Goal: Transaction & Acquisition: Purchase product/service

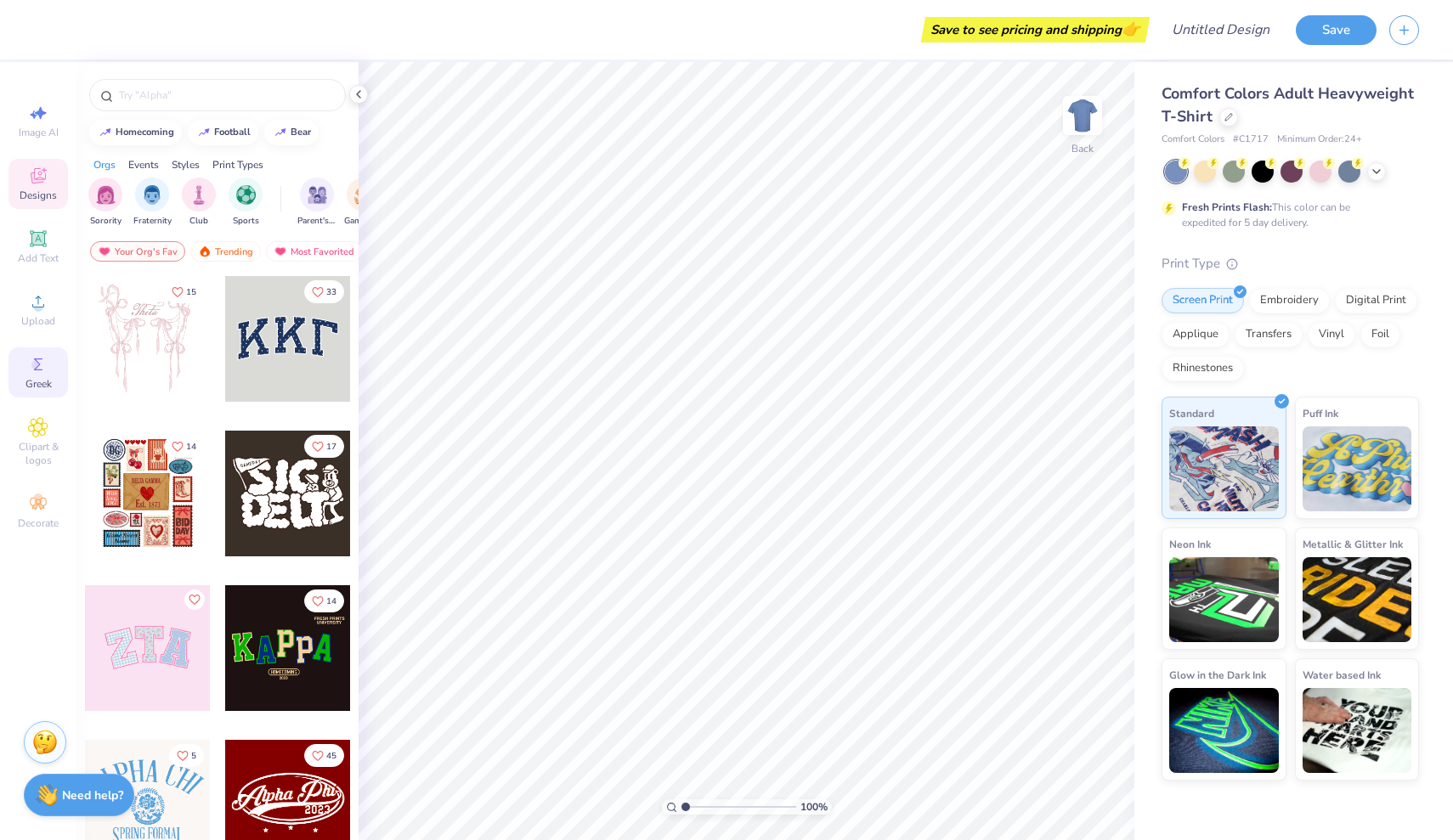
click at [45, 366] on icon at bounding box center [38, 365] width 20 height 20
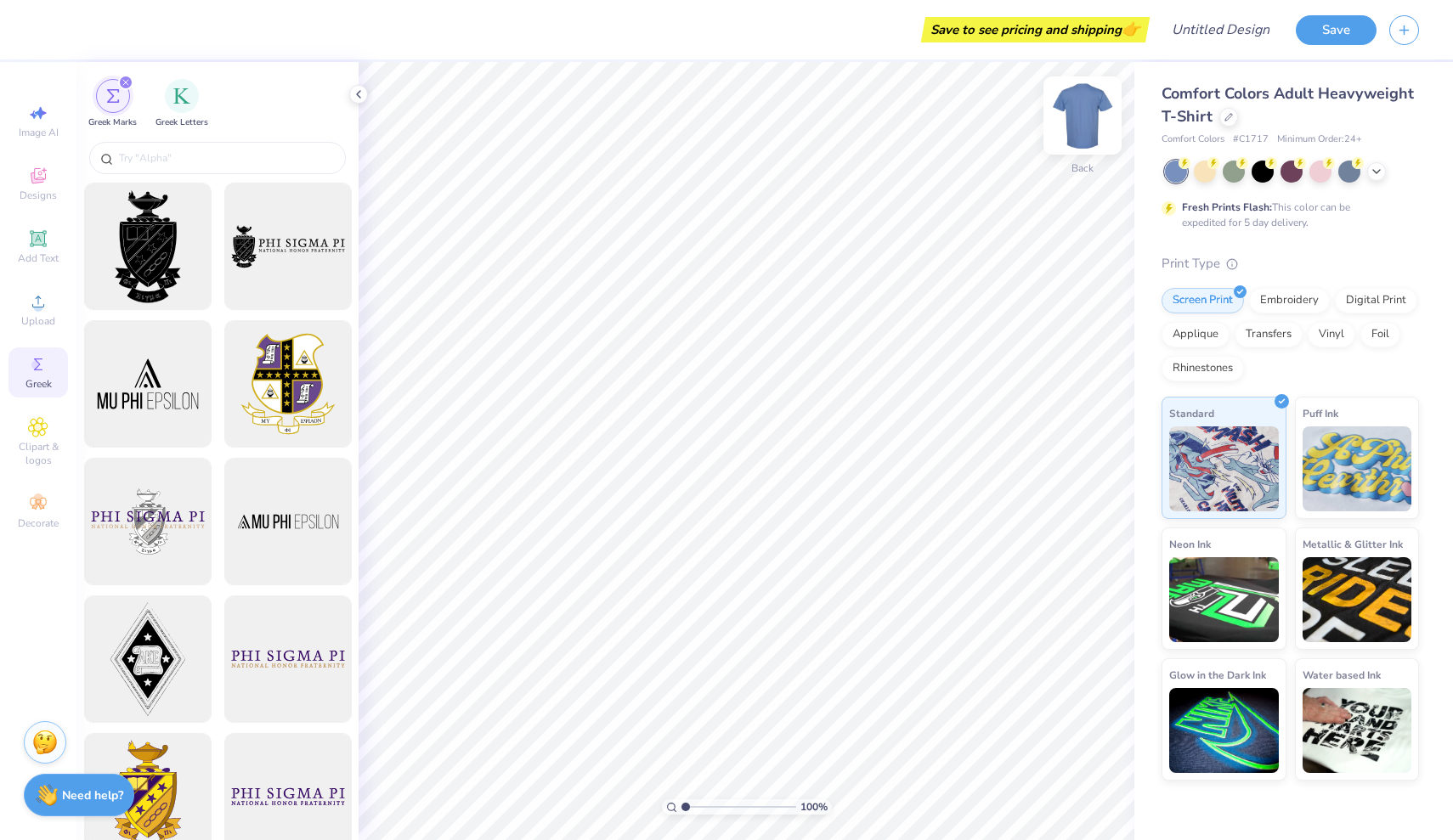
click at [1081, 119] on img at bounding box center [1082, 115] width 68 height 68
click at [1372, 306] on div "Digital Print" at bounding box center [1375, 298] width 82 height 26
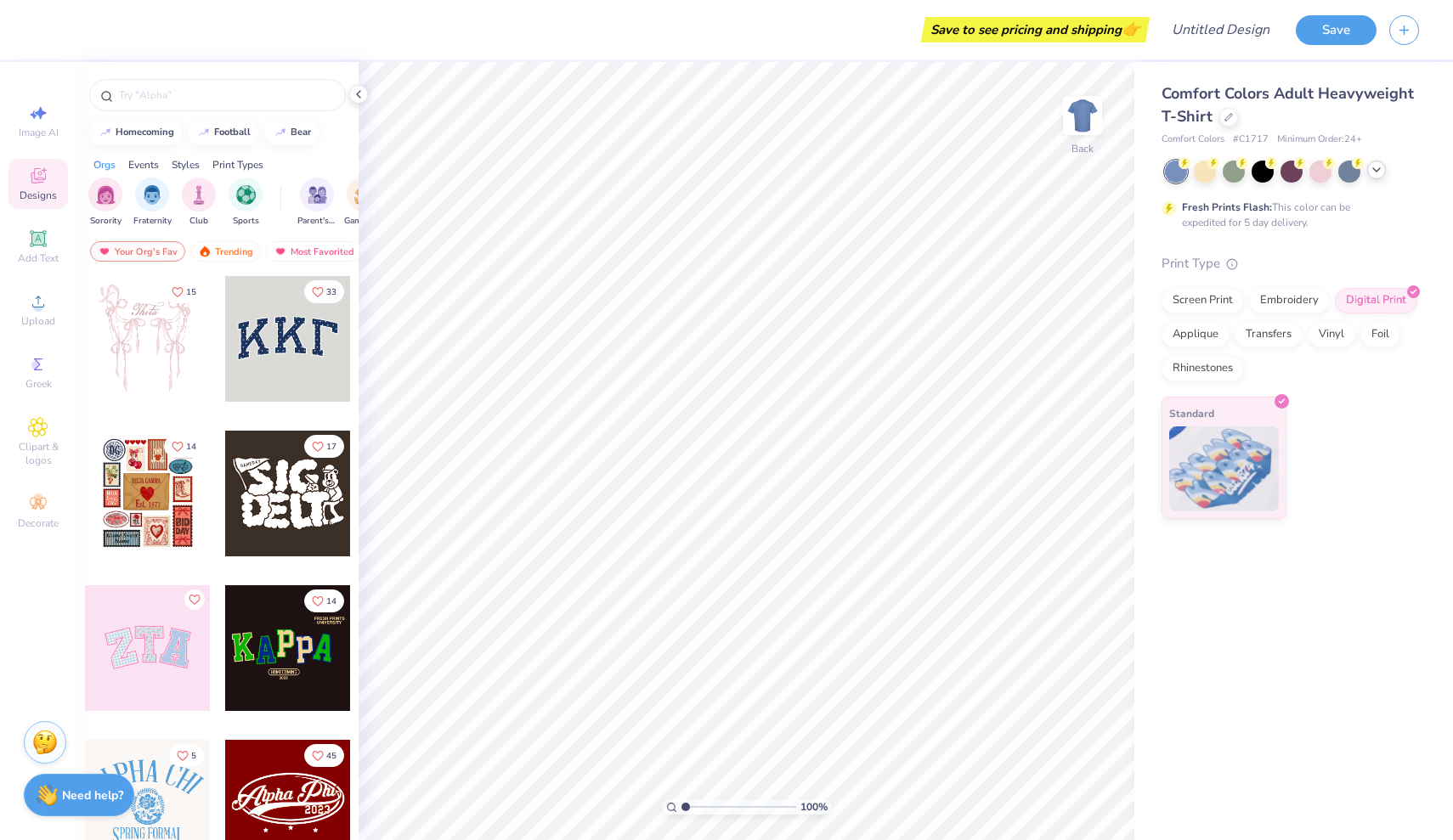
click at [1377, 174] on icon at bounding box center [1376, 169] width 14 height 14
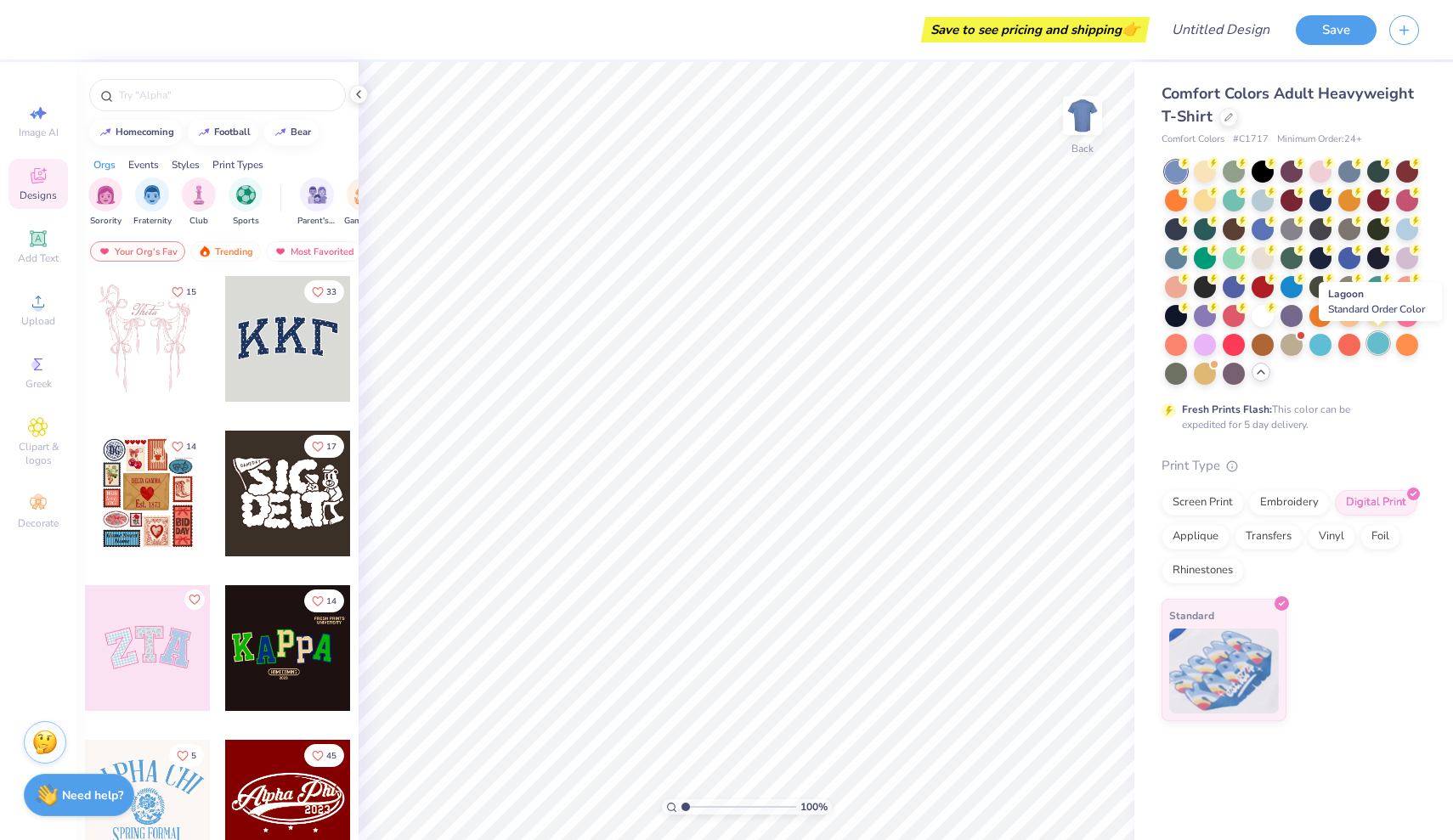
click at [1385, 345] on div at bounding box center [1378, 344] width 22 height 22
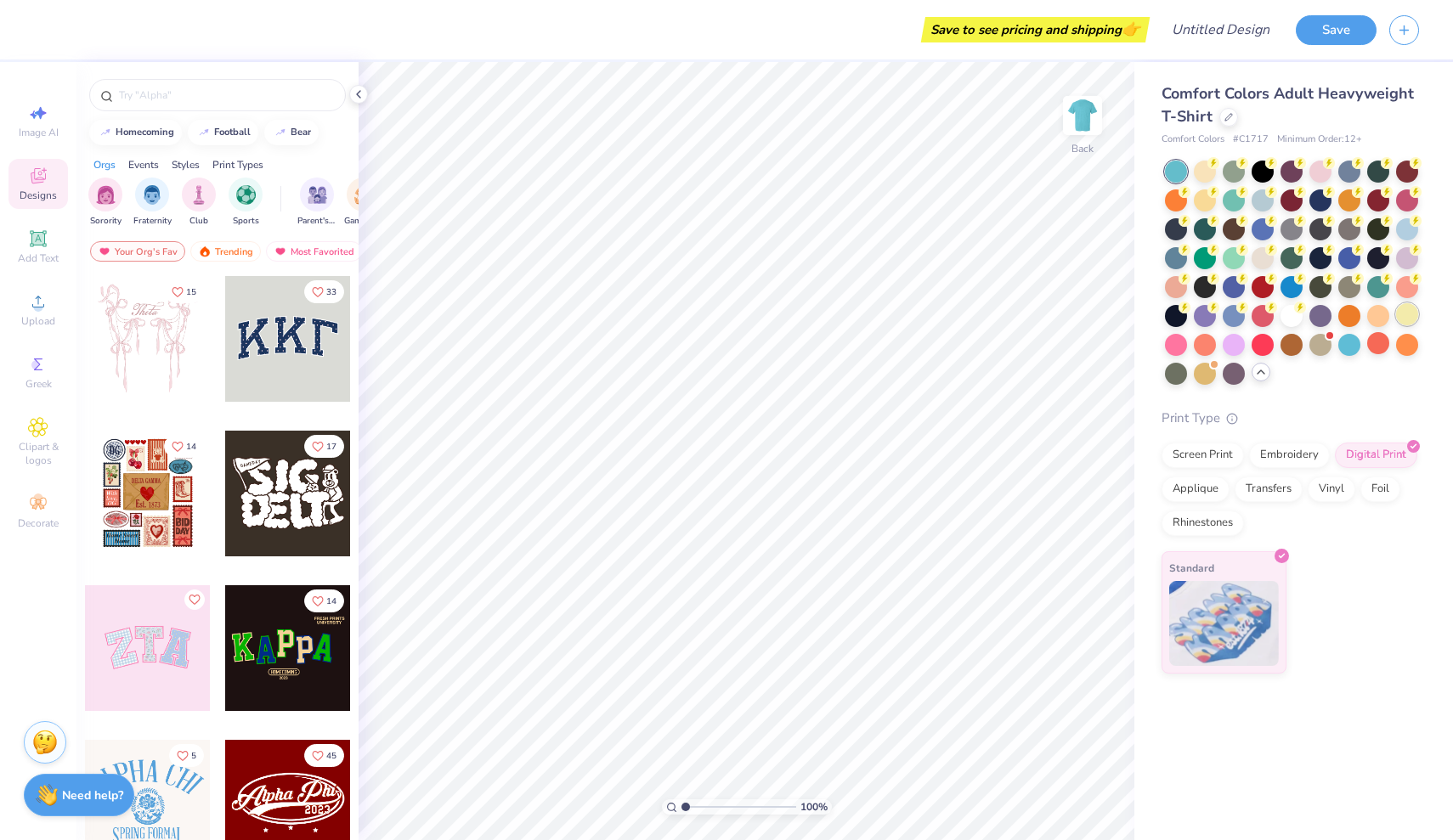
click at [1404, 323] on div at bounding box center [1407, 315] width 22 height 22
click at [1209, 342] on div at bounding box center [1205, 344] width 22 height 22
click at [1329, 344] on div at bounding box center [1321, 344] width 22 height 22
click at [1321, 344] on div at bounding box center [1321, 344] width 22 height 22
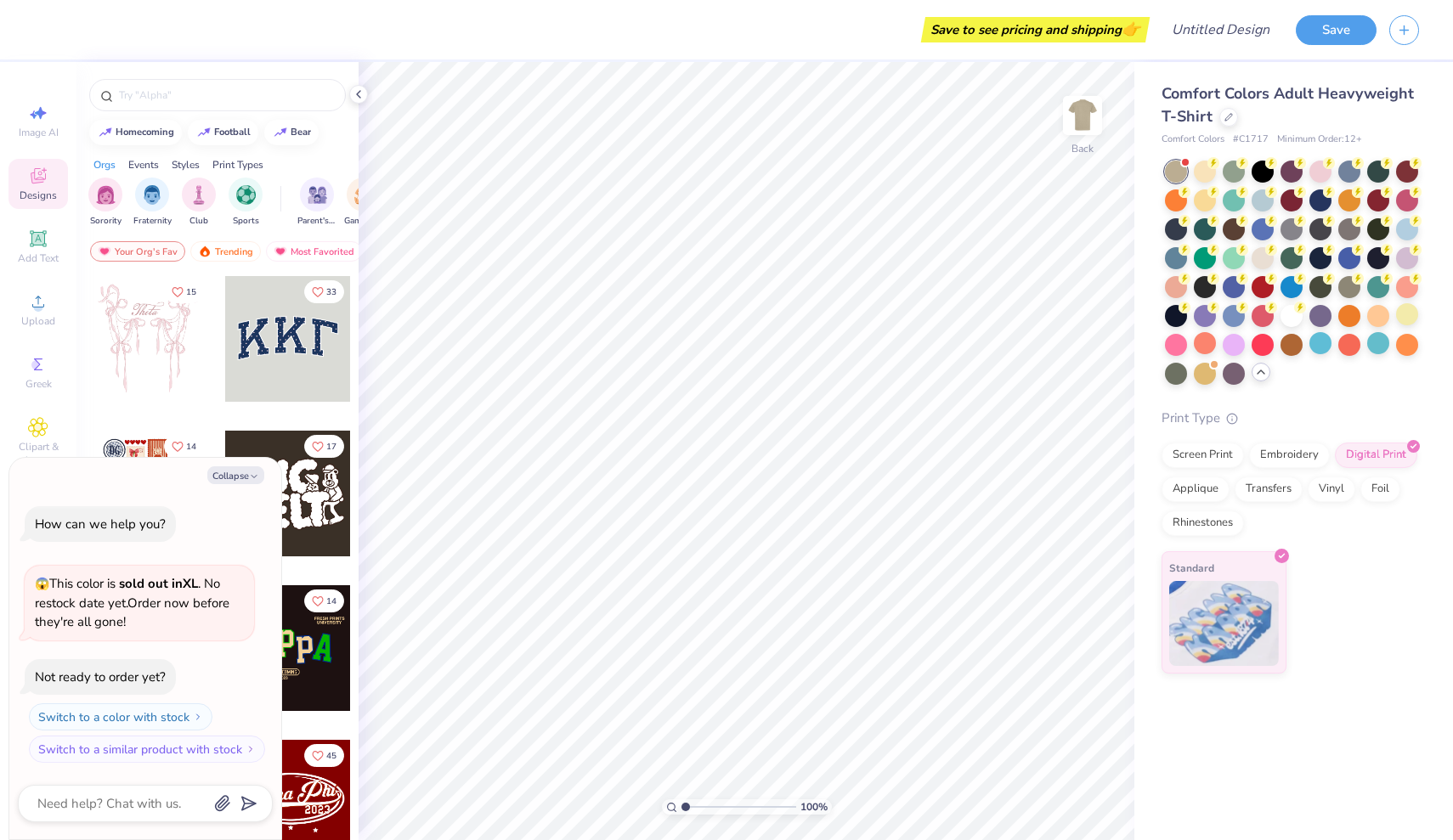
scroll to position [89, 0]
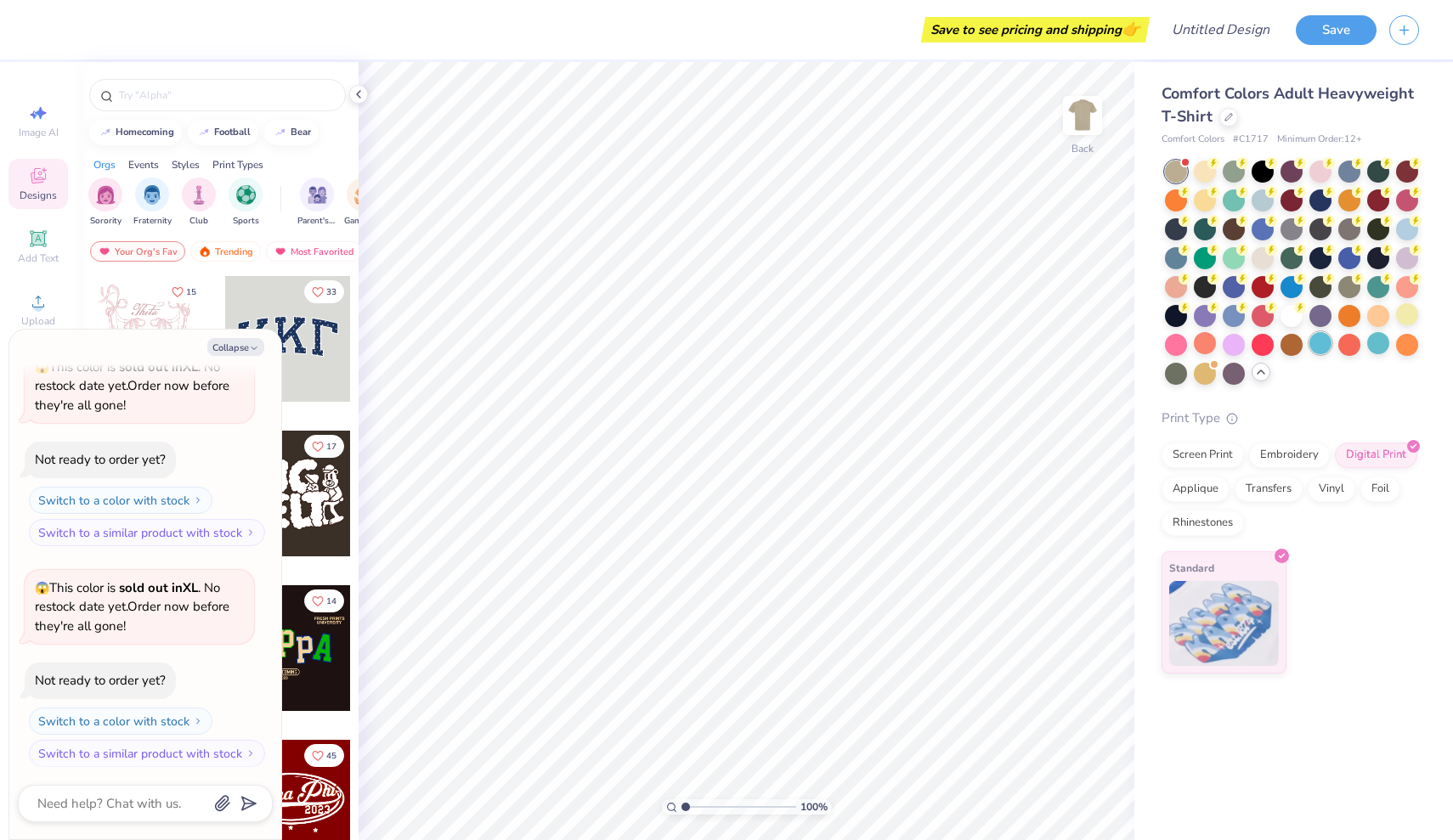
click at [1321, 345] on div at bounding box center [1321, 344] width 22 height 22
click at [1353, 314] on div at bounding box center [1349, 315] width 22 height 22
click at [1293, 263] on div at bounding box center [1292, 257] width 22 height 22
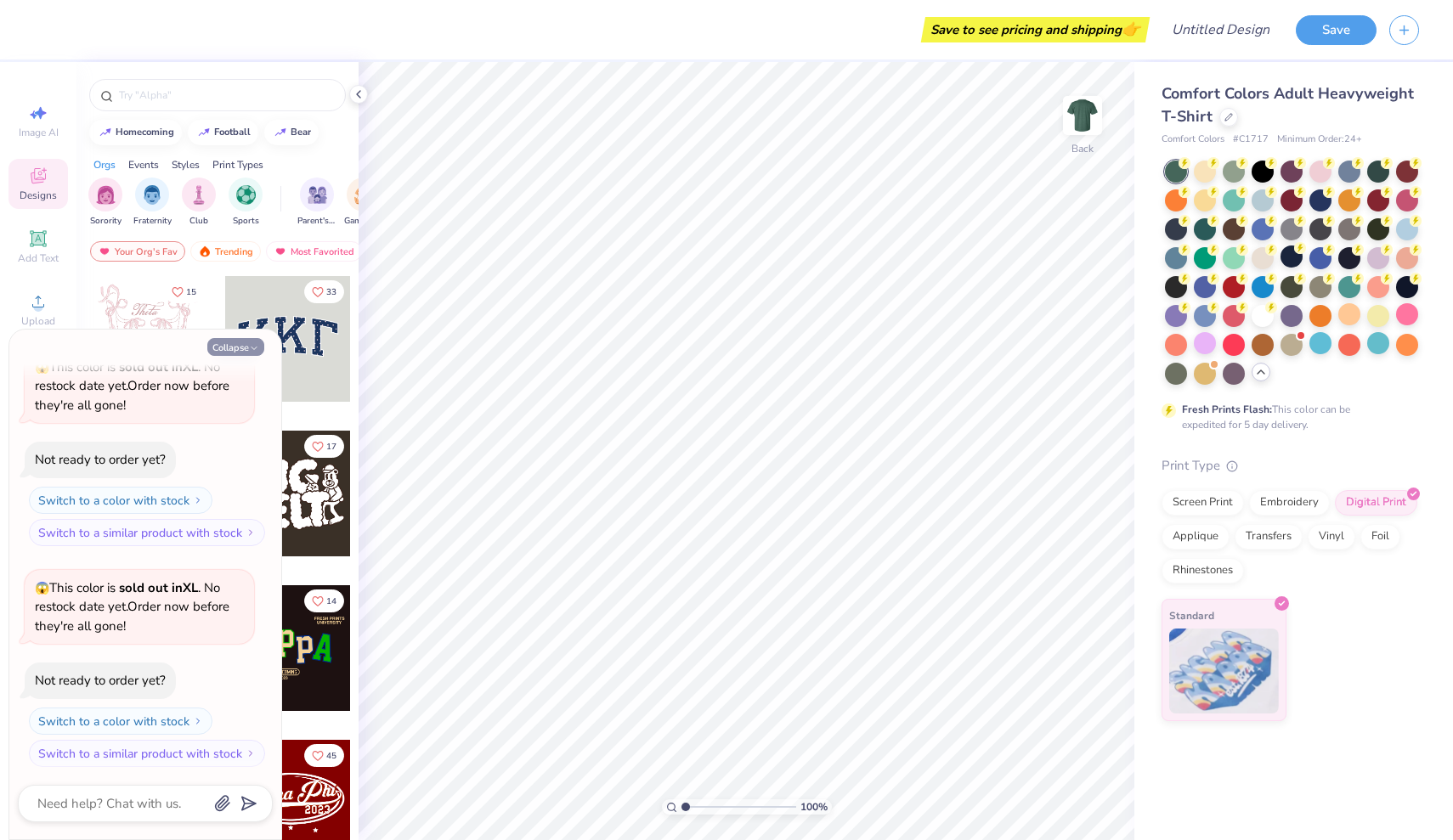
click at [252, 349] on icon "button" at bounding box center [254, 348] width 10 height 10
type textarea "x"
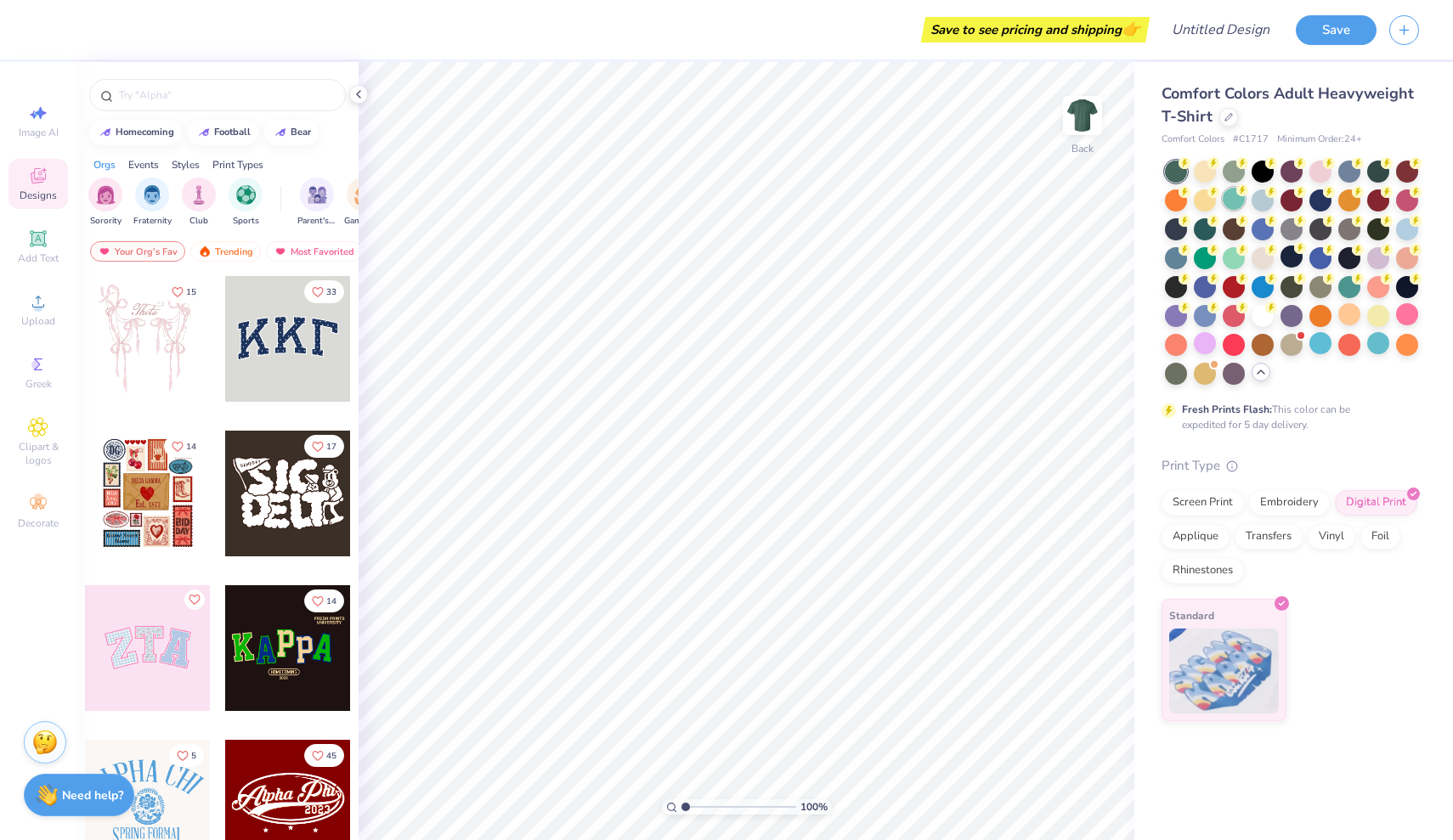
click at [1233, 201] on div at bounding box center [1234, 199] width 22 height 22
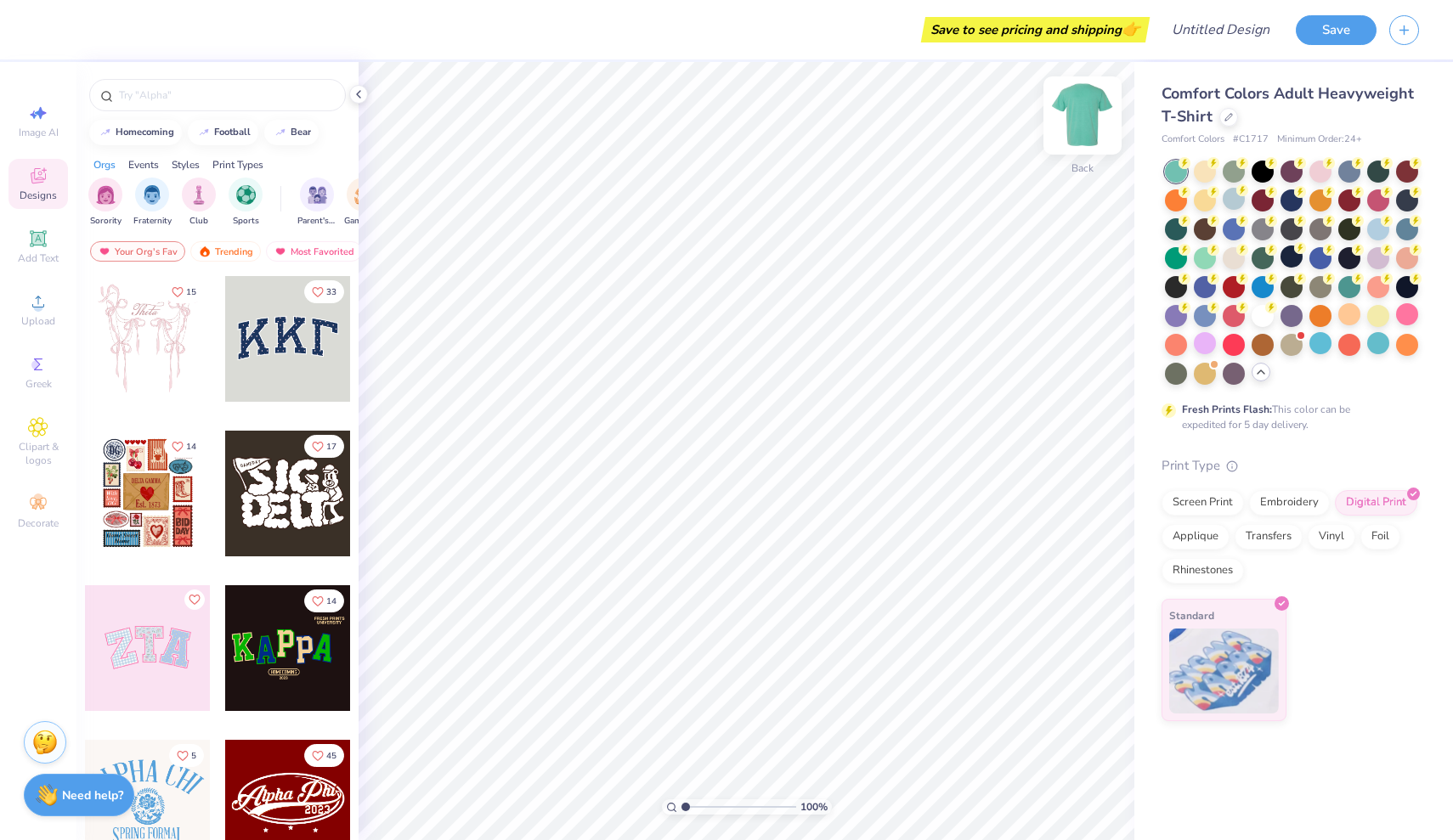
click at [1089, 141] on img at bounding box center [1082, 115] width 68 height 68
click at [1089, 132] on img at bounding box center [1083, 115] width 34 height 34
click at [105, 198] on img "filter for Sorority" at bounding box center [106, 193] width 19 height 19
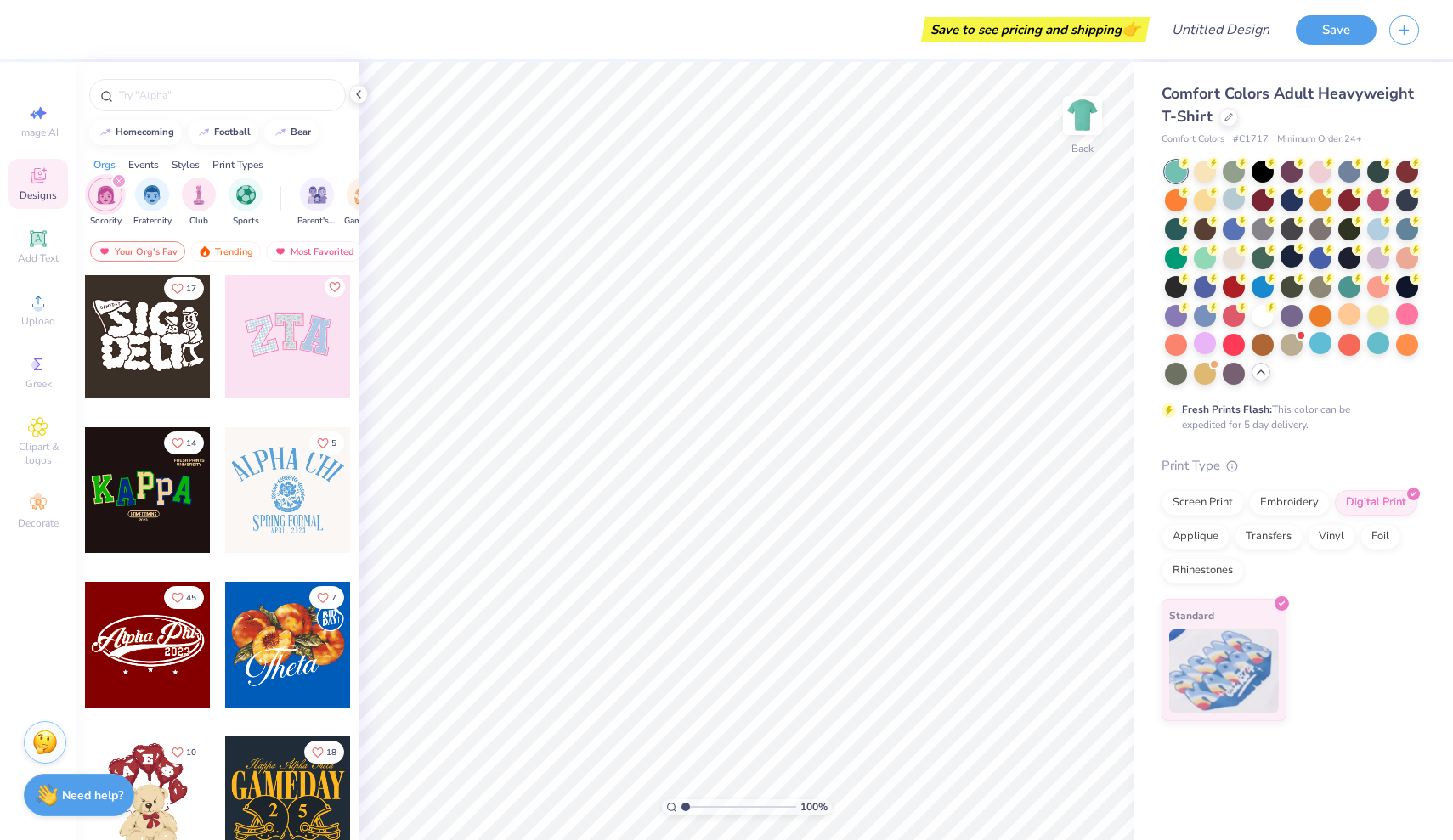
scroll to position [187, 0]
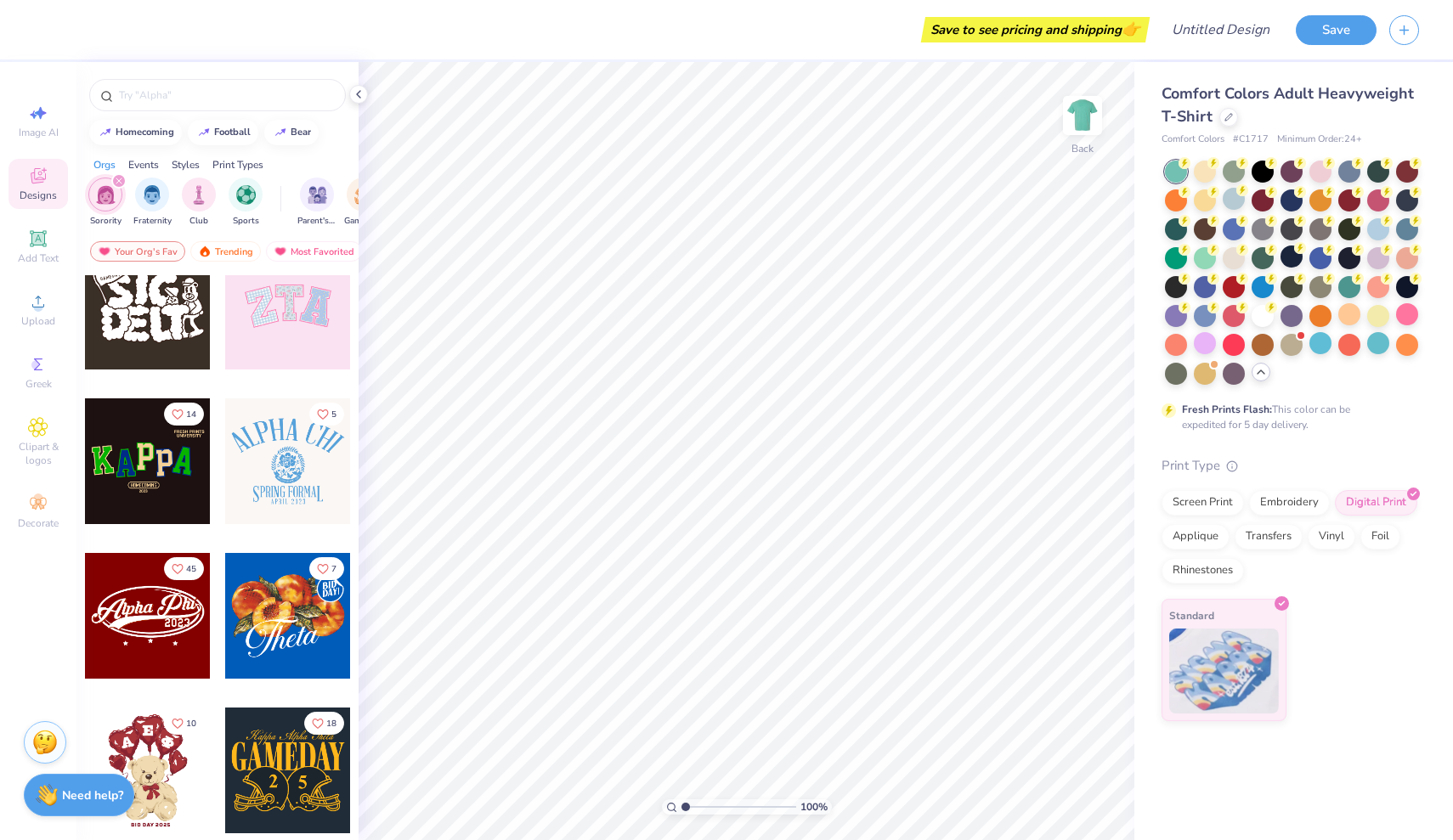
click at [284, 352] on div at bounding box center [288, 307] width 126 height 126
type input "7.64"
click at [1284, 496] on div "Embroidery" at bounding box center [1289, 501] width 81 height 26
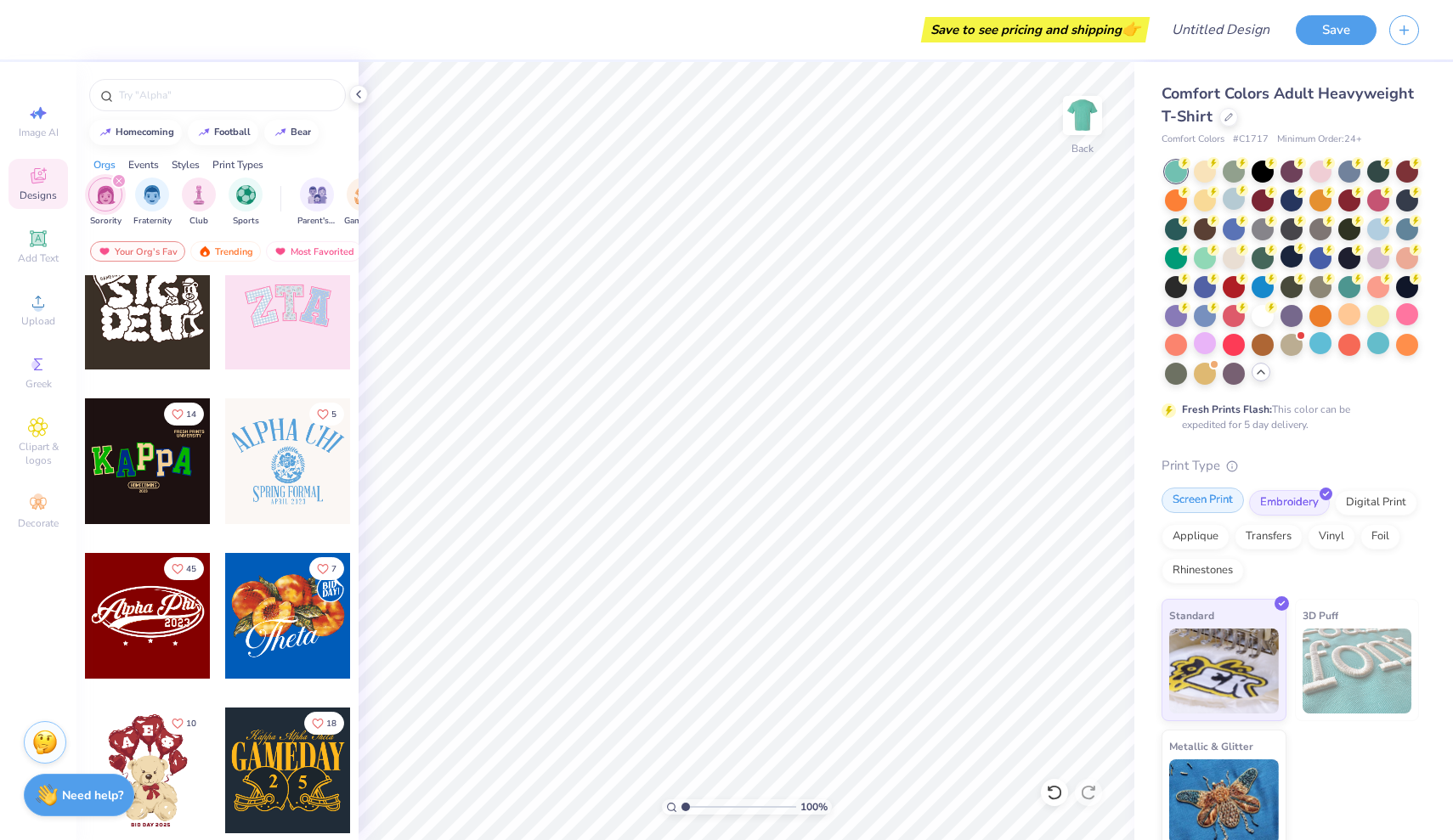
click at [1208, 499] on div "Screen Print" at bounding box center [1202, 501] width 82 height 26
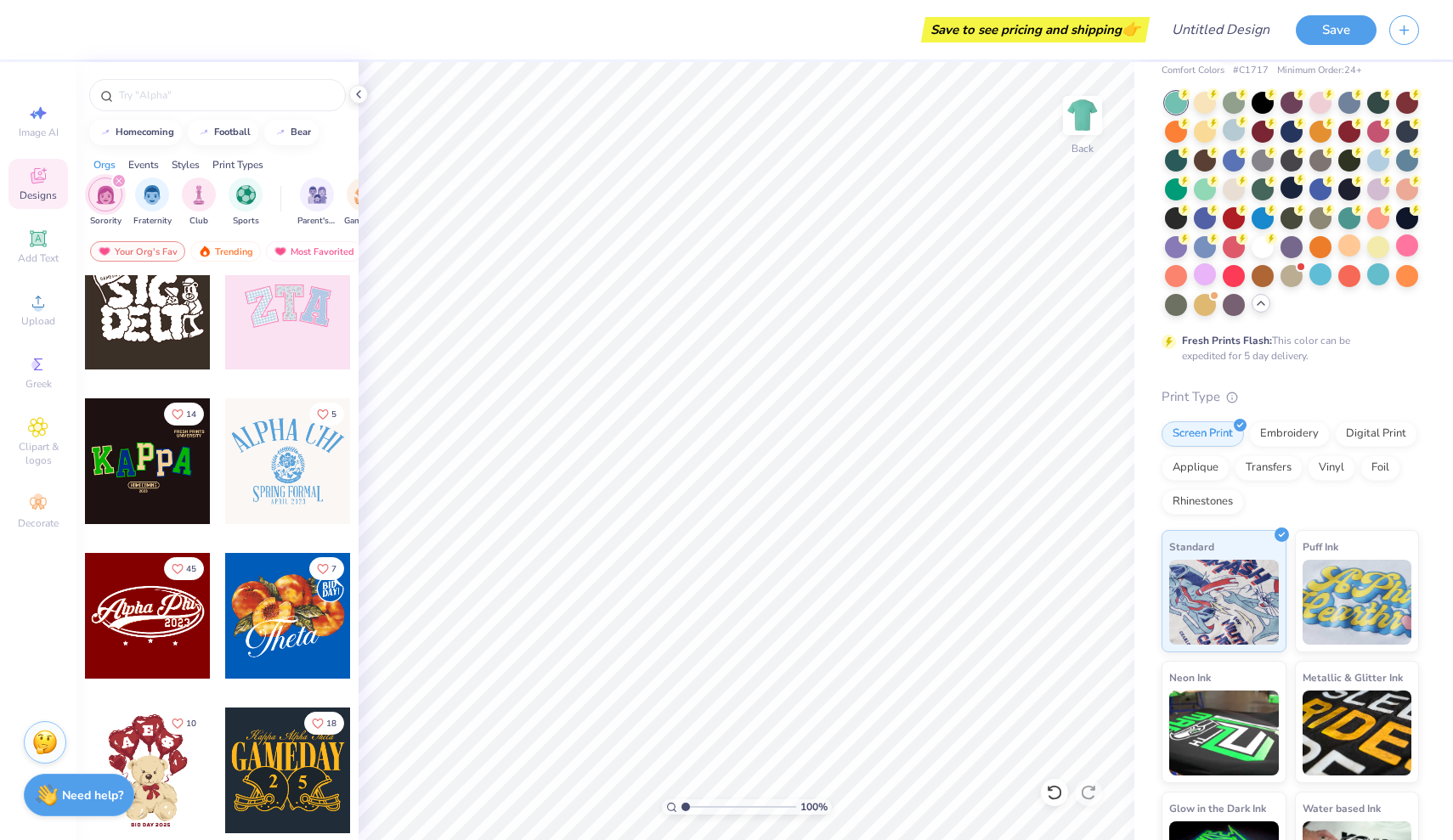
scroll to position [30, 0]
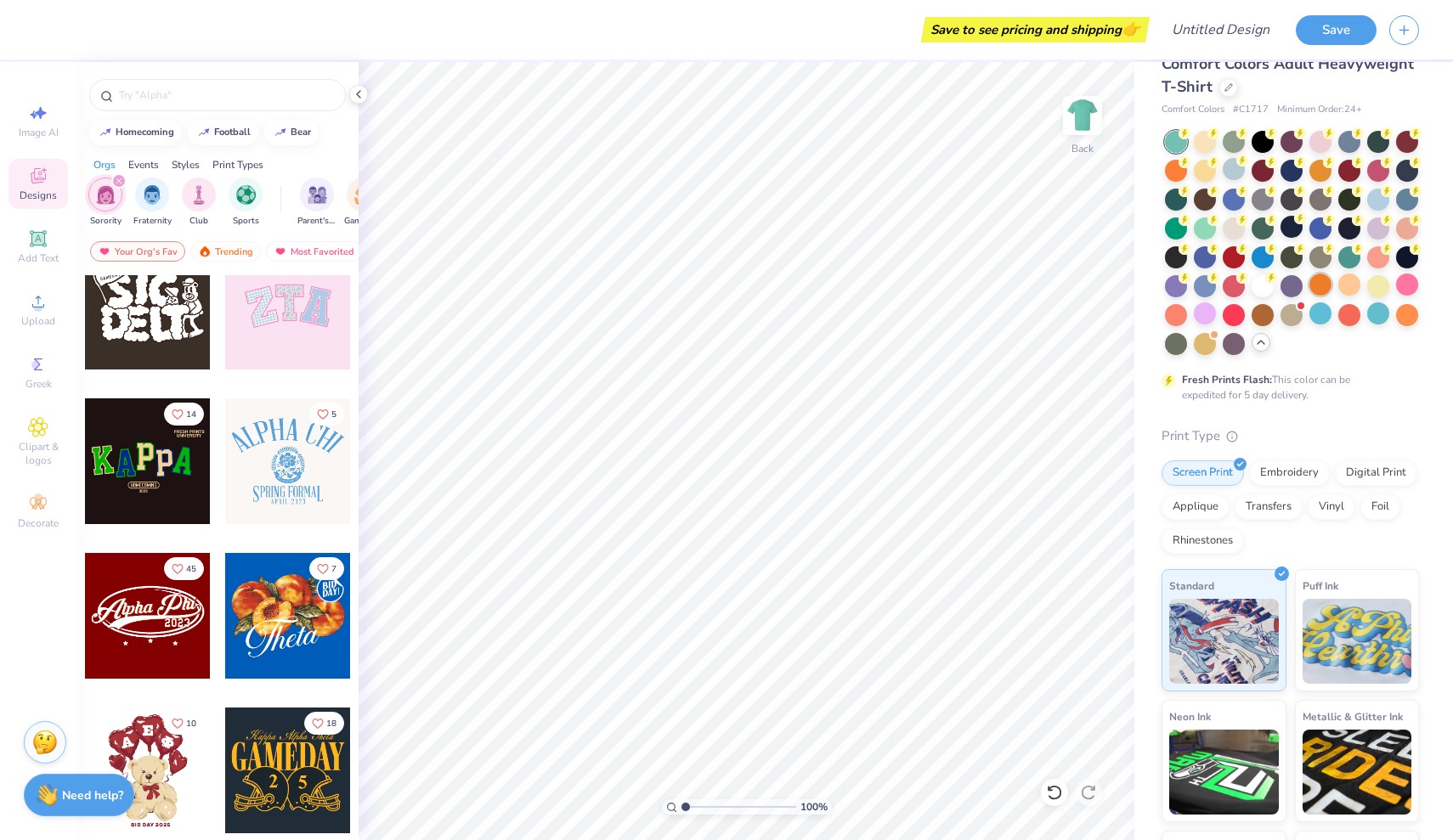
click at [1321, 291] on div at bounding box center [1321, 284] width 22 height 22
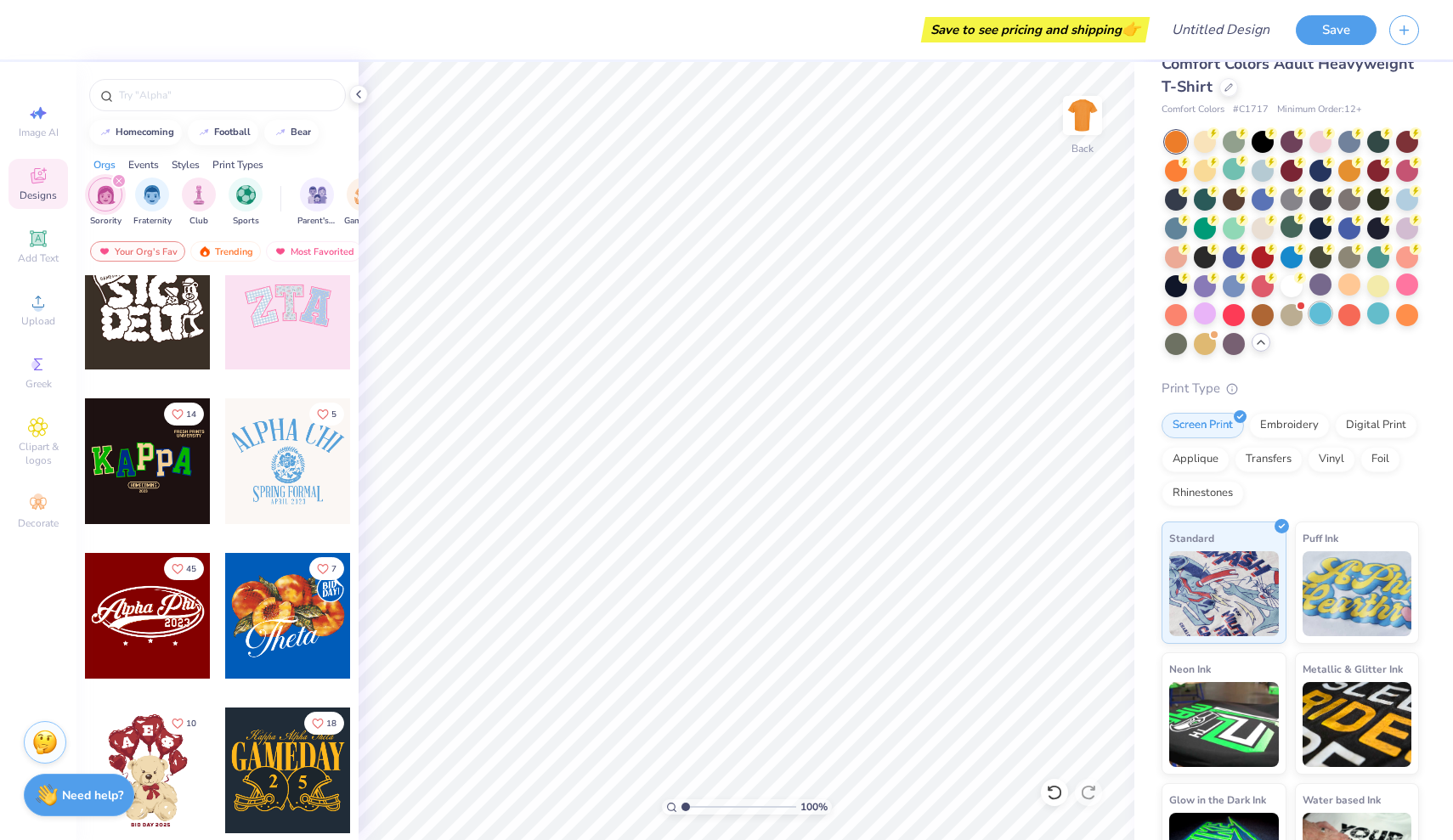
click at [1316, 314] on div at bounding box center [1321, 314] width 22 height 22
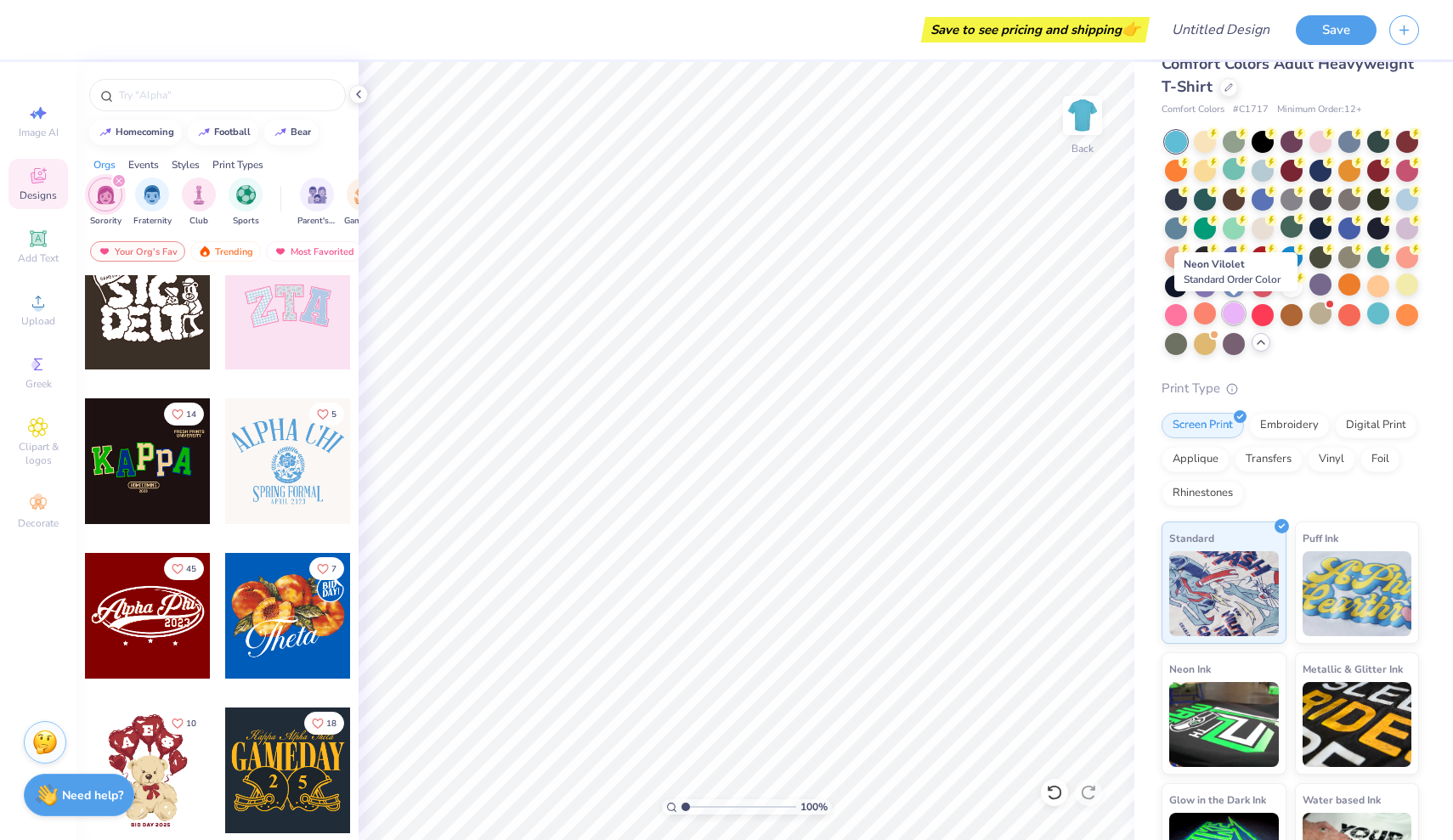
click at [1238, 317] on div at bounding box center [1234, 314] width 22 height 22
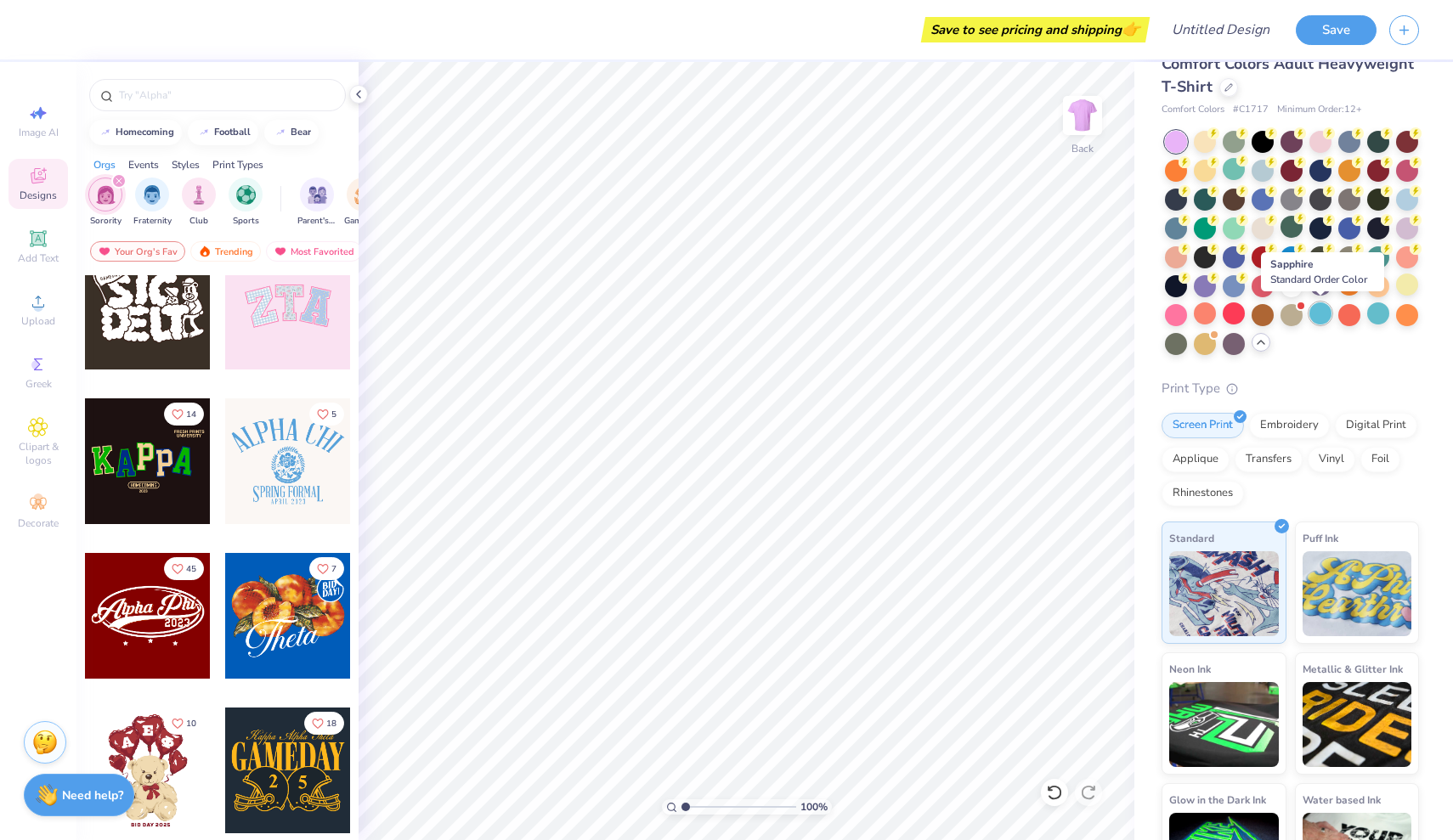
click at [1328, 318] on div at bounding box center [1321, 314] width 22 height 22
click at [1379, 321] on div at bounding box center [1378, 314] width 22 height 22
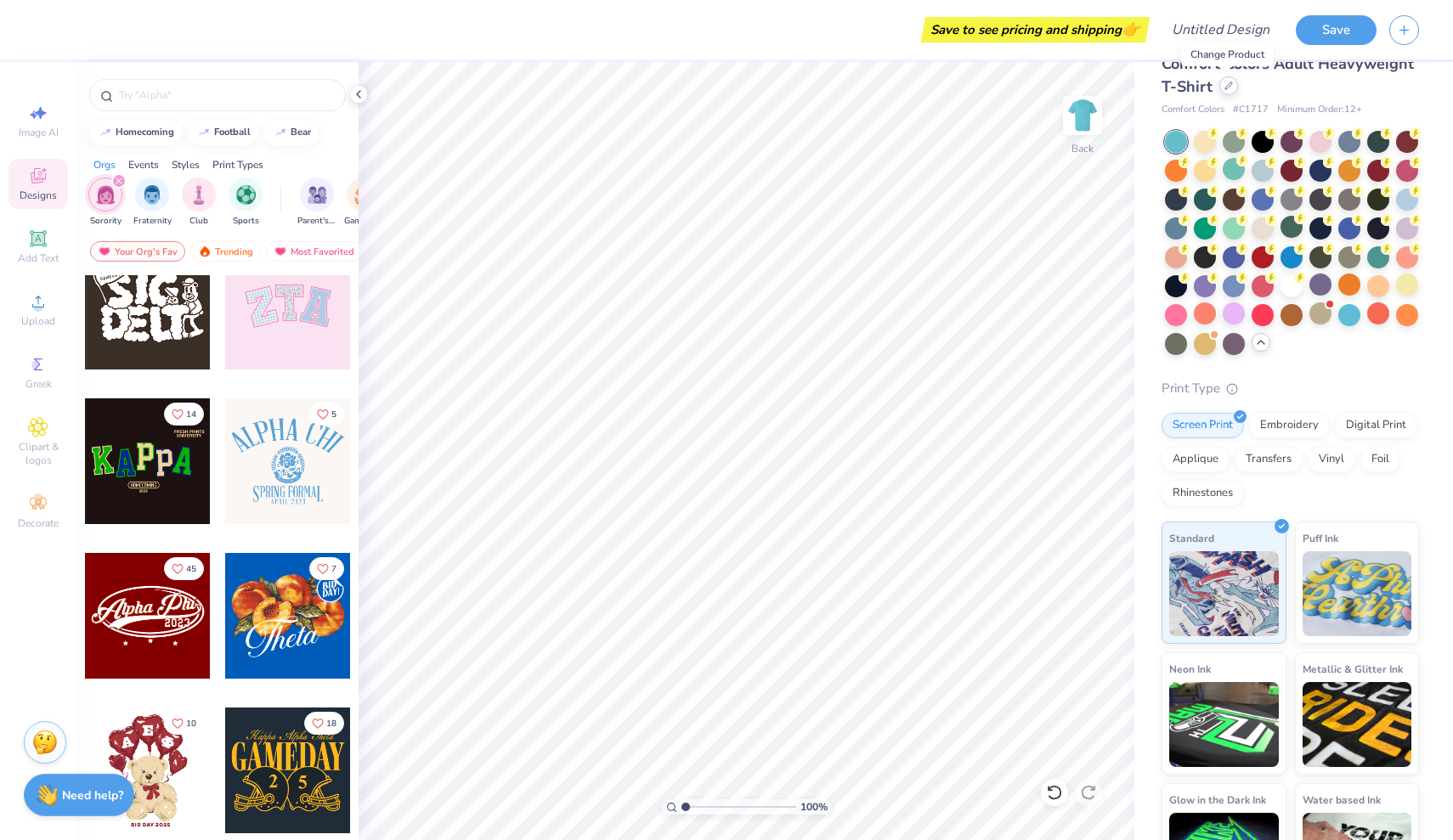
click at [1228, 89] on icon at bounding box center [1228, 85] width 8 height 8
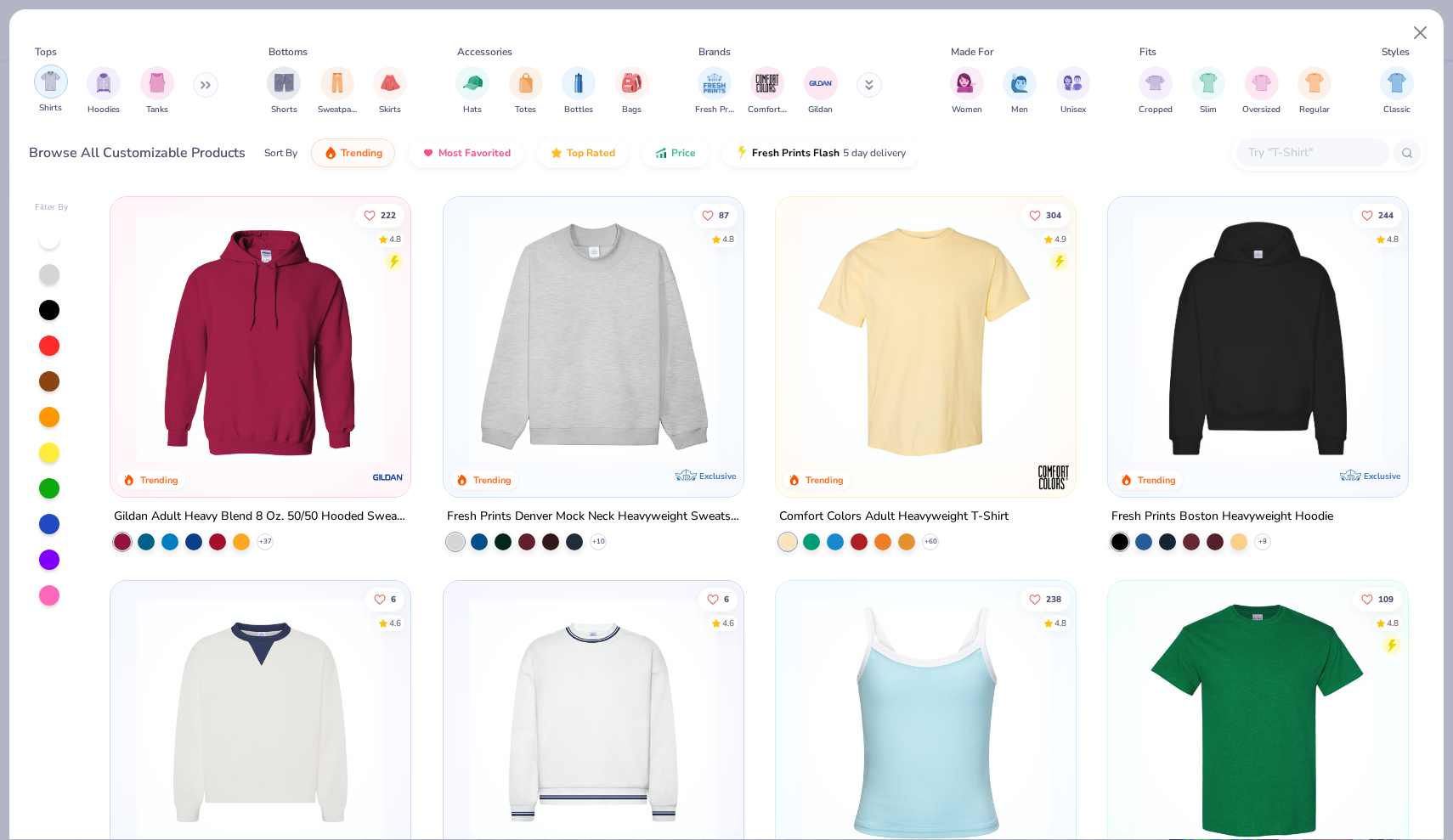
click at [46, 88] on img "filter for Shirts" at bounding box center [50, 81] width 19 height 19
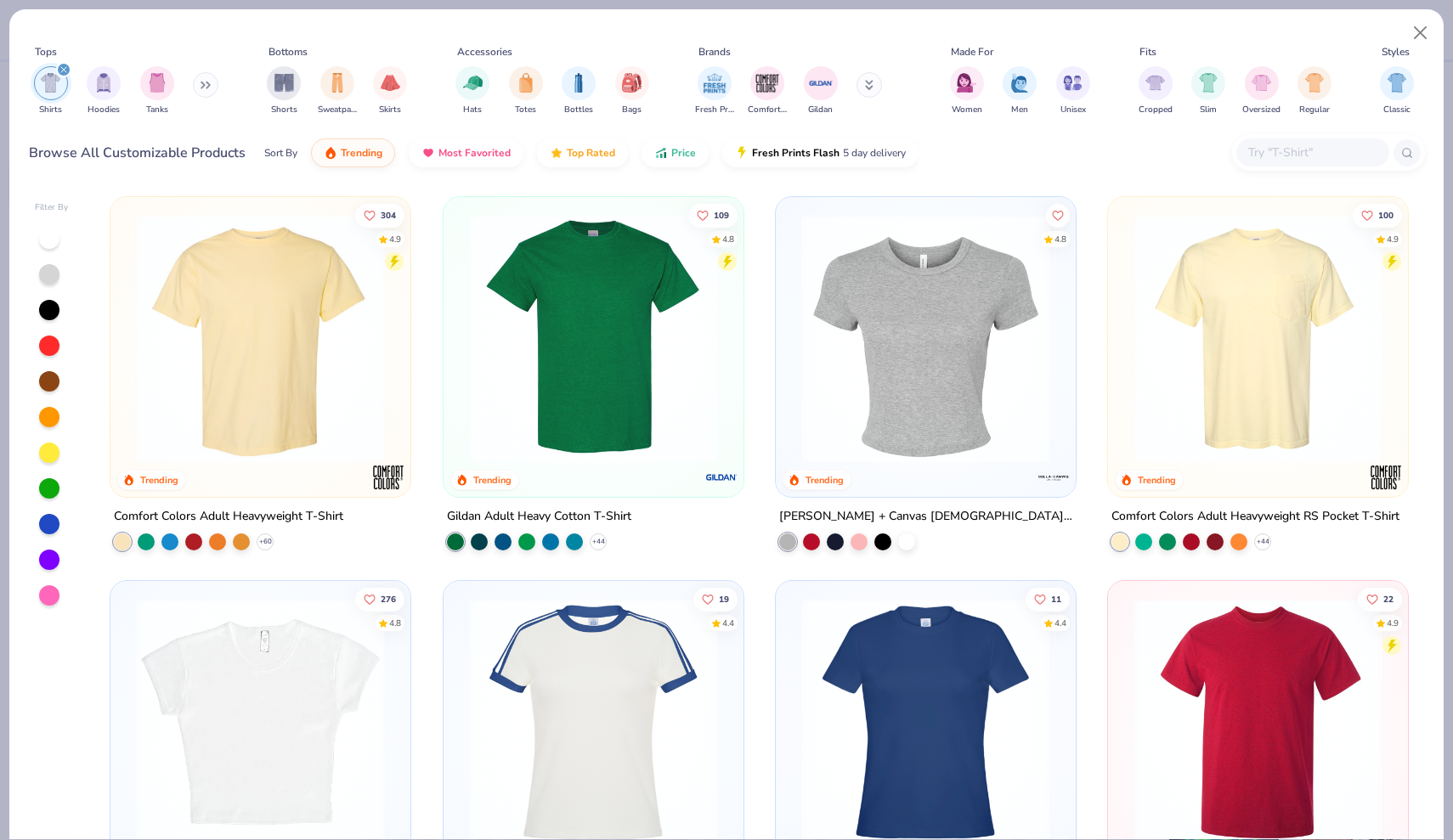
scroll to position [43, 0]
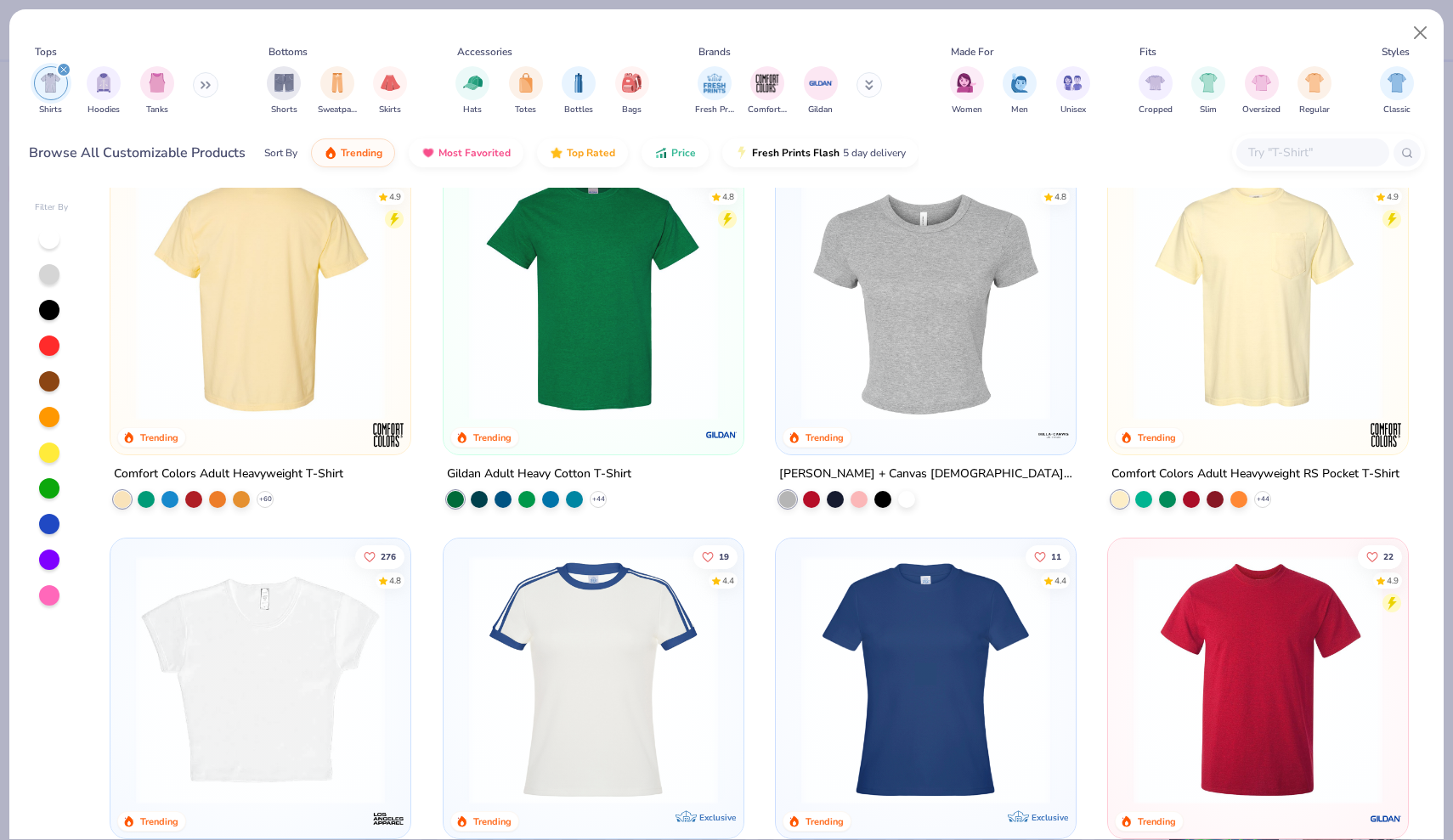
click at [1298, 304] on img at bounding box center [1258, 295] width 266 height 249
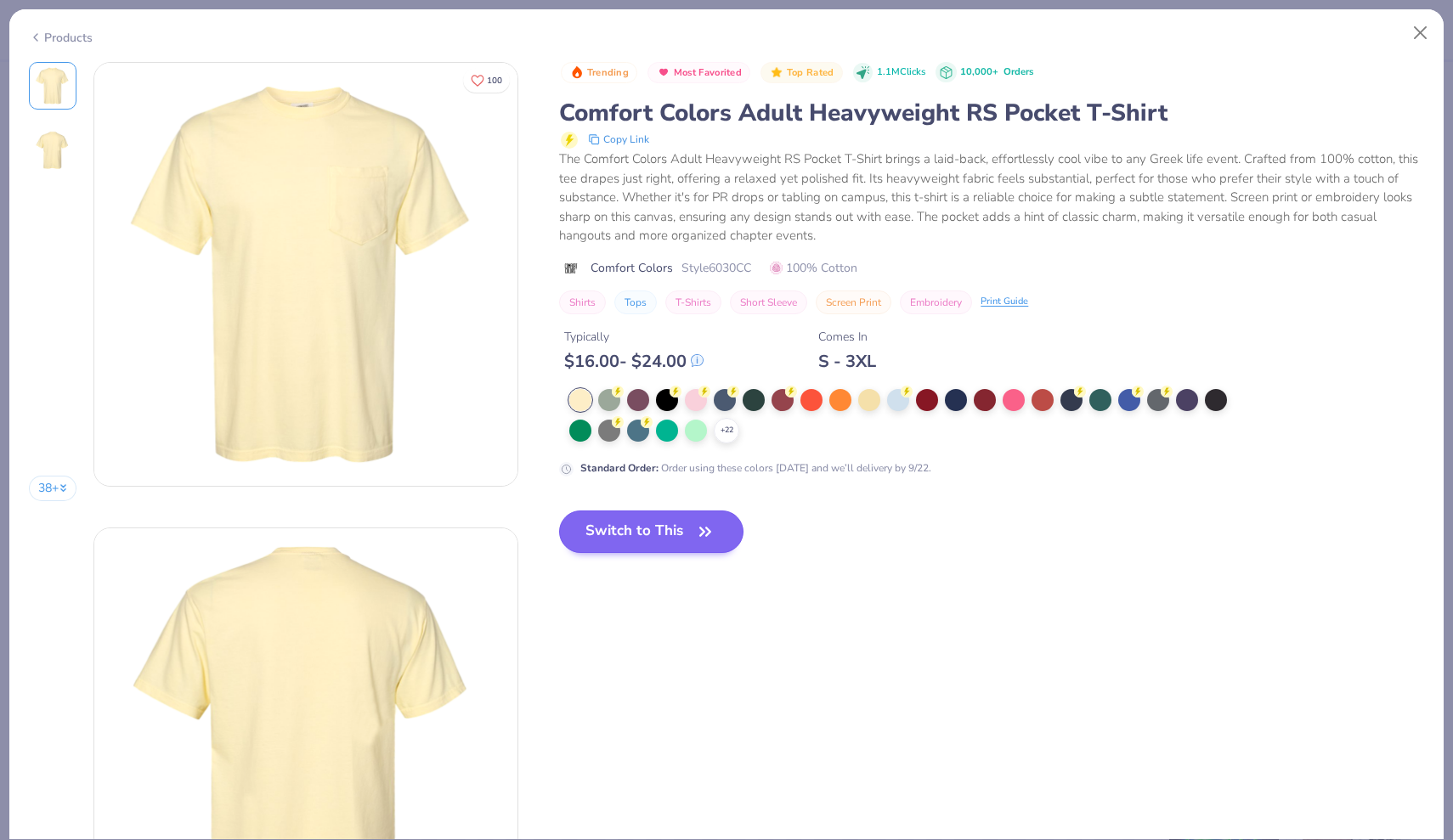
click at [681, 527] on button "Switch to This" at bounding box center [651, 532] width 184 height 43
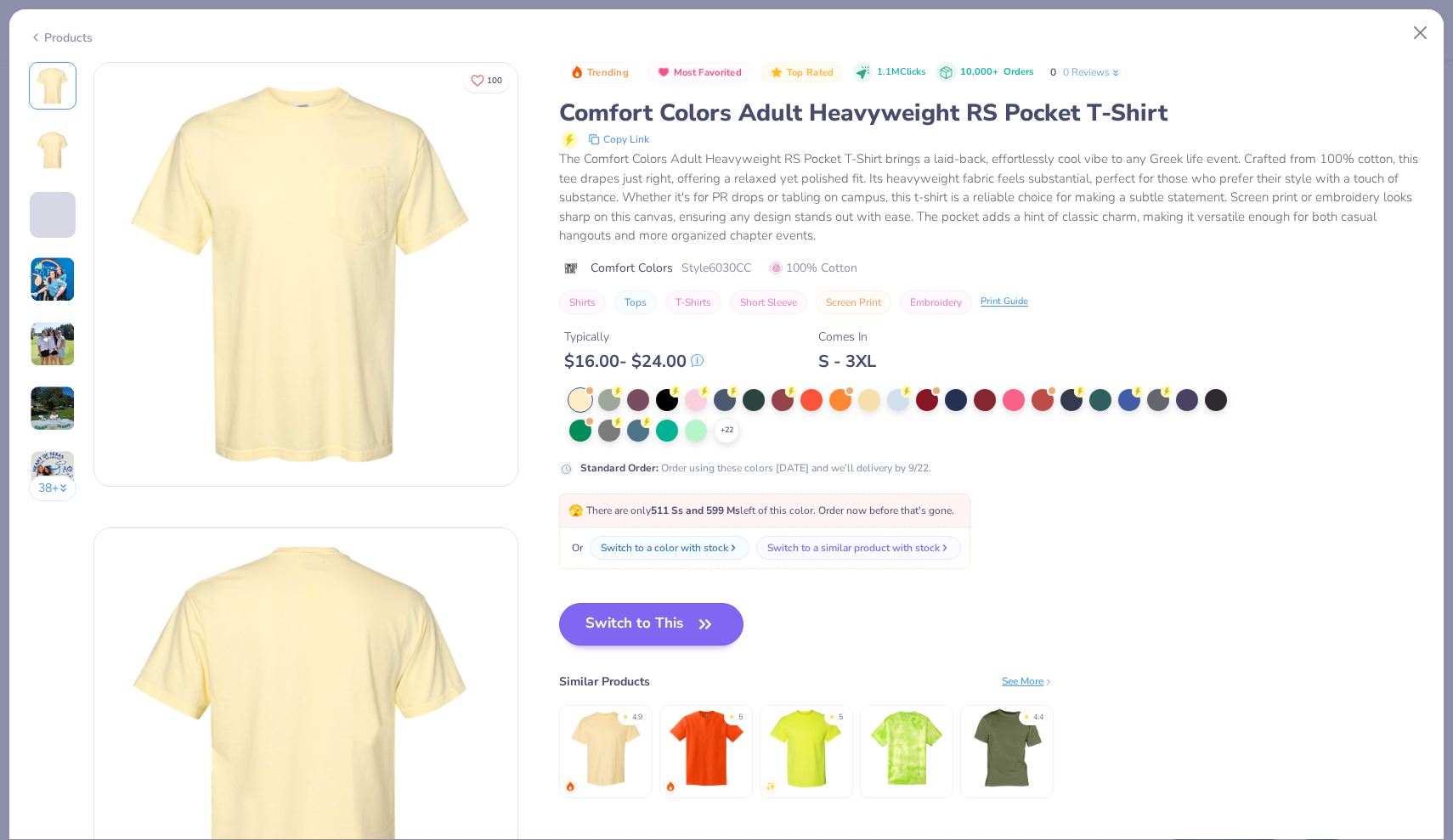
click at [704, 528] on div "Or Switch to a color with stock Switch to a similar product with stock" at bounding box center [765, 548] width 411 height 42
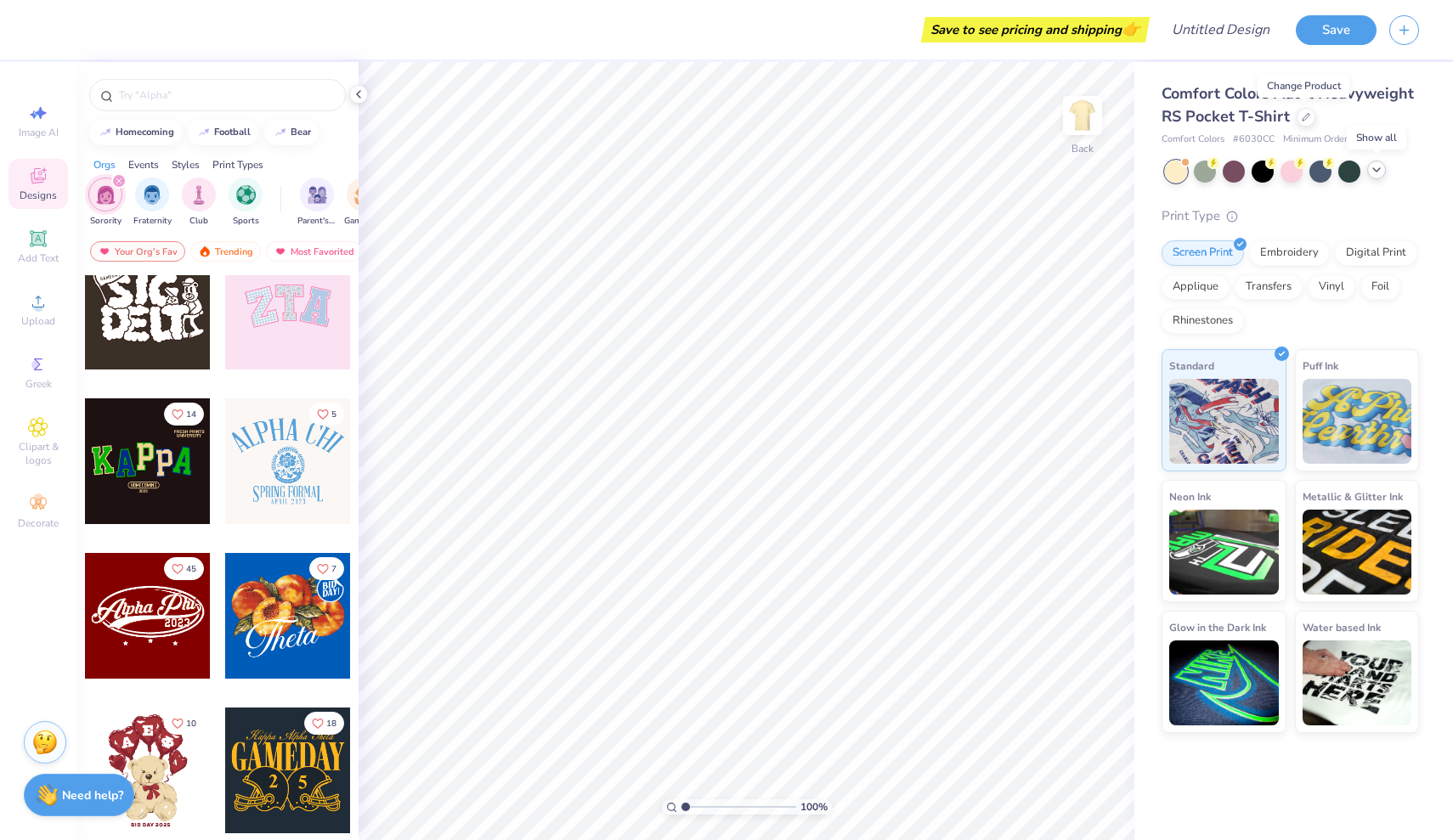
click at [1375, 171] on icon at bounding box center [1376, 169] width 14 height 14
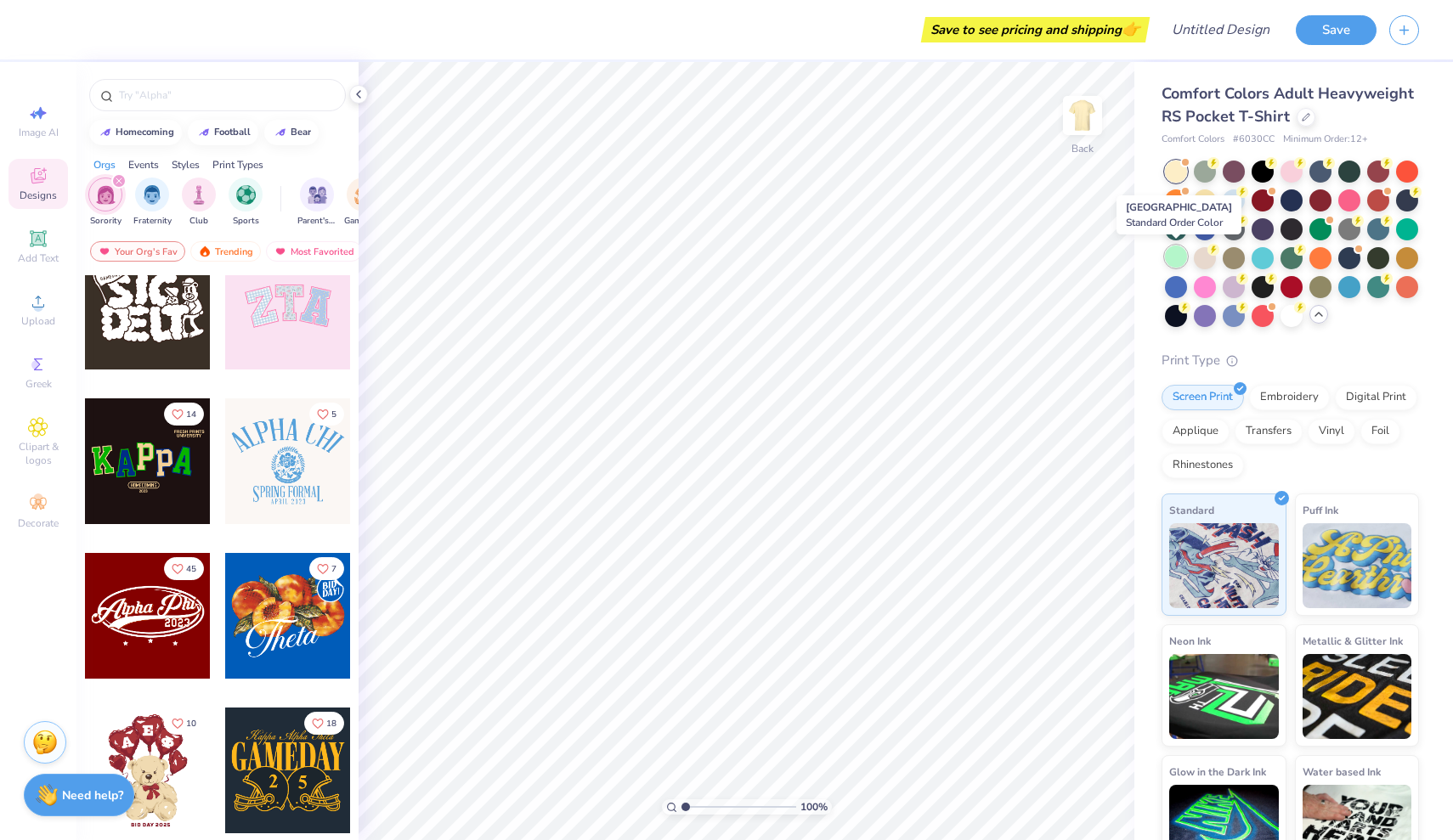
click at [1175, 251] on div at bounding box center [1176, 257] width 22 height 22
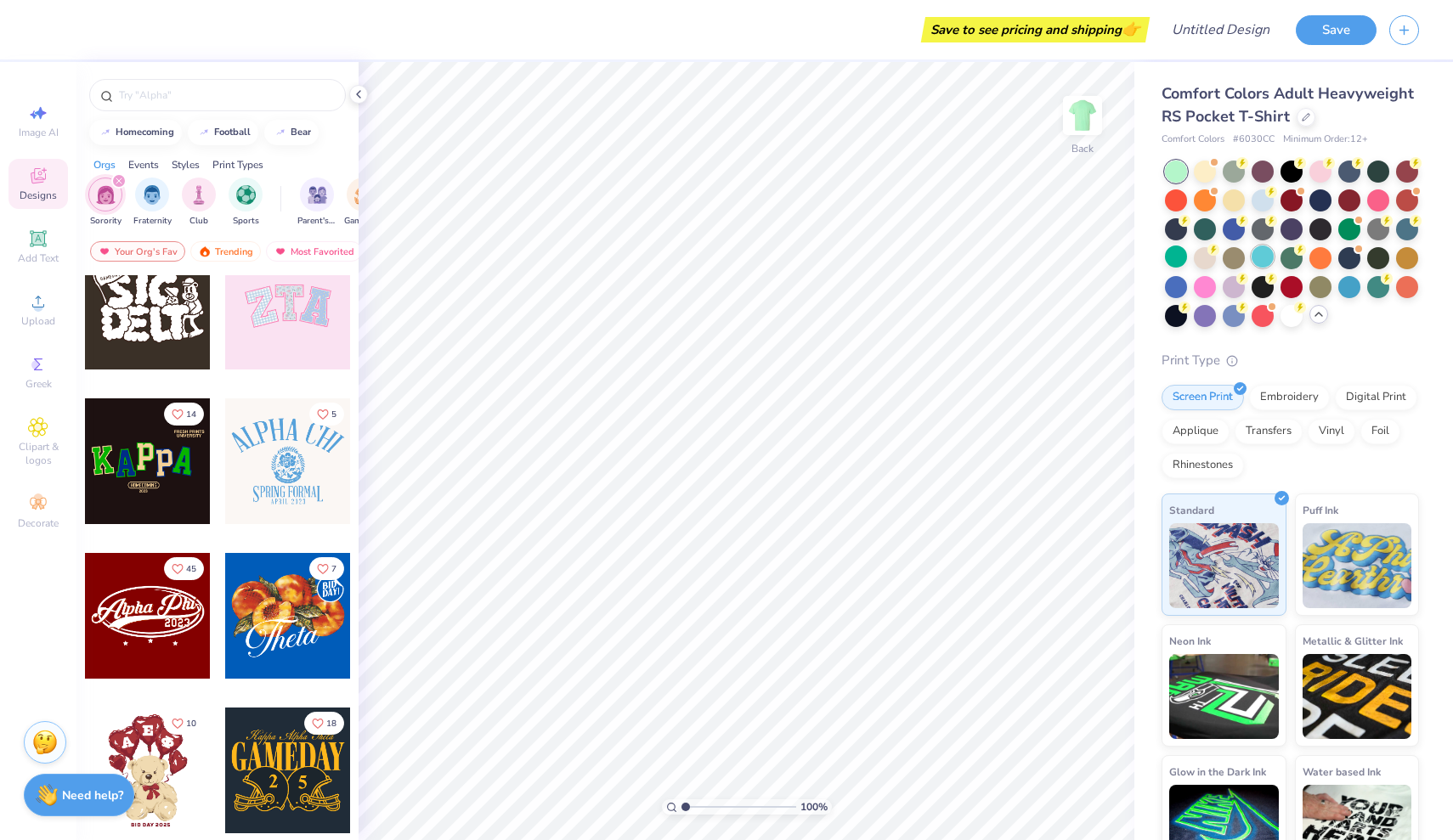
click at [1259, 260] on div at bounding box center [1262, 257] width 22 height 22
click at [44, 117] on icon at bounding box center [38, 113] width 20 height 20
select select "4"
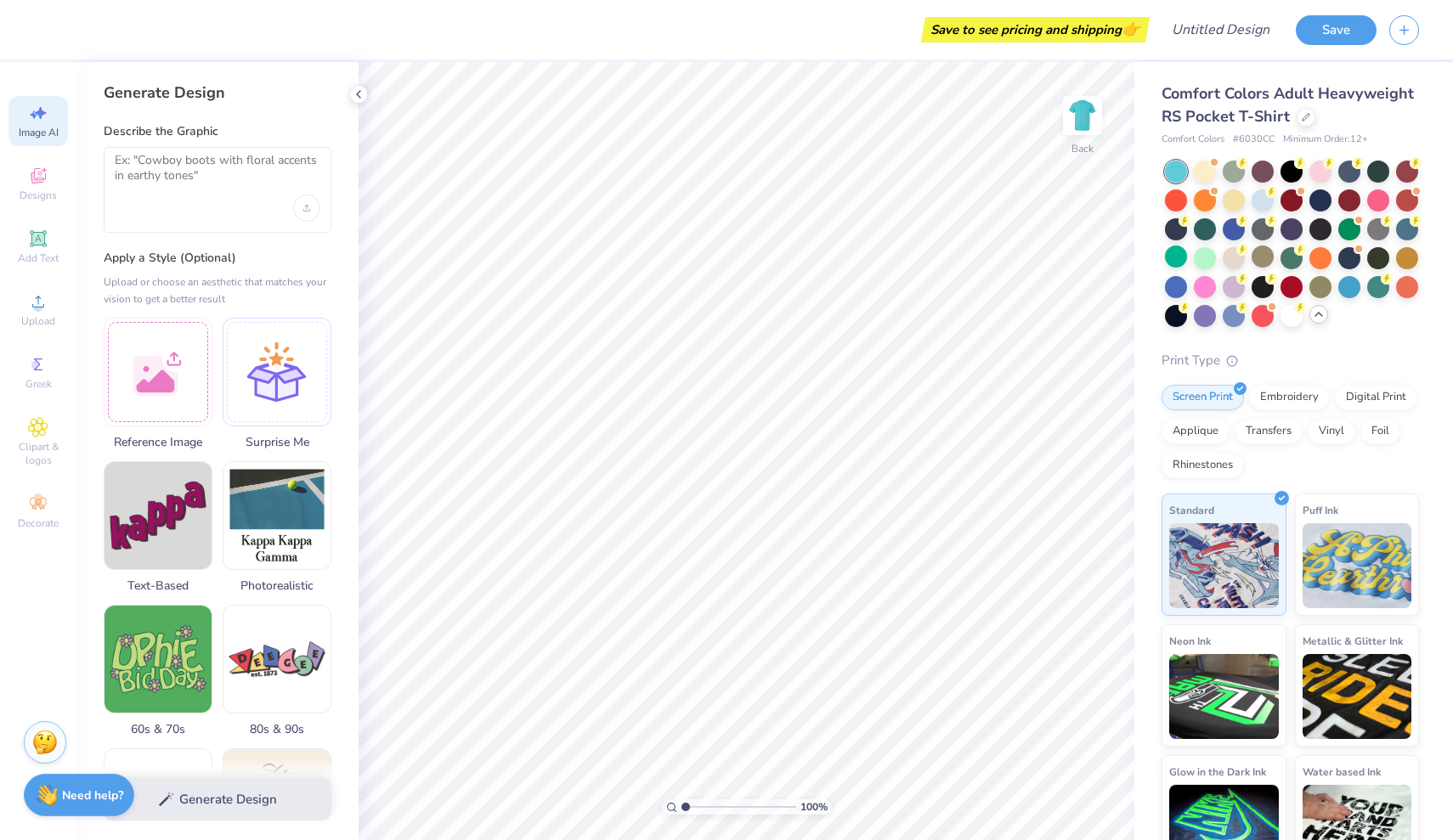
type input "1.04"
type textarea "x"
type input "1.04"
type textarea "x"
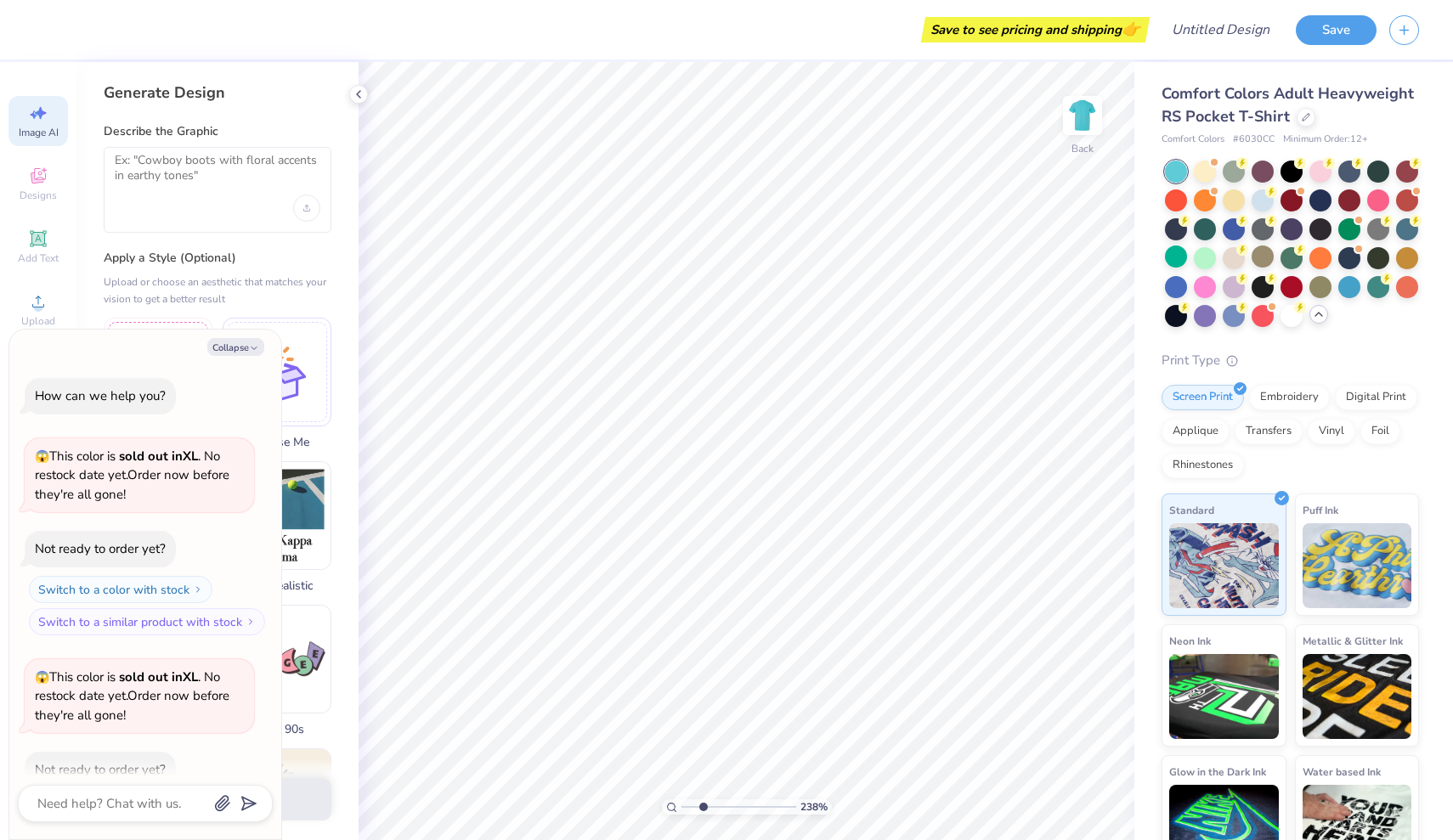
scroll to position [191, 0]
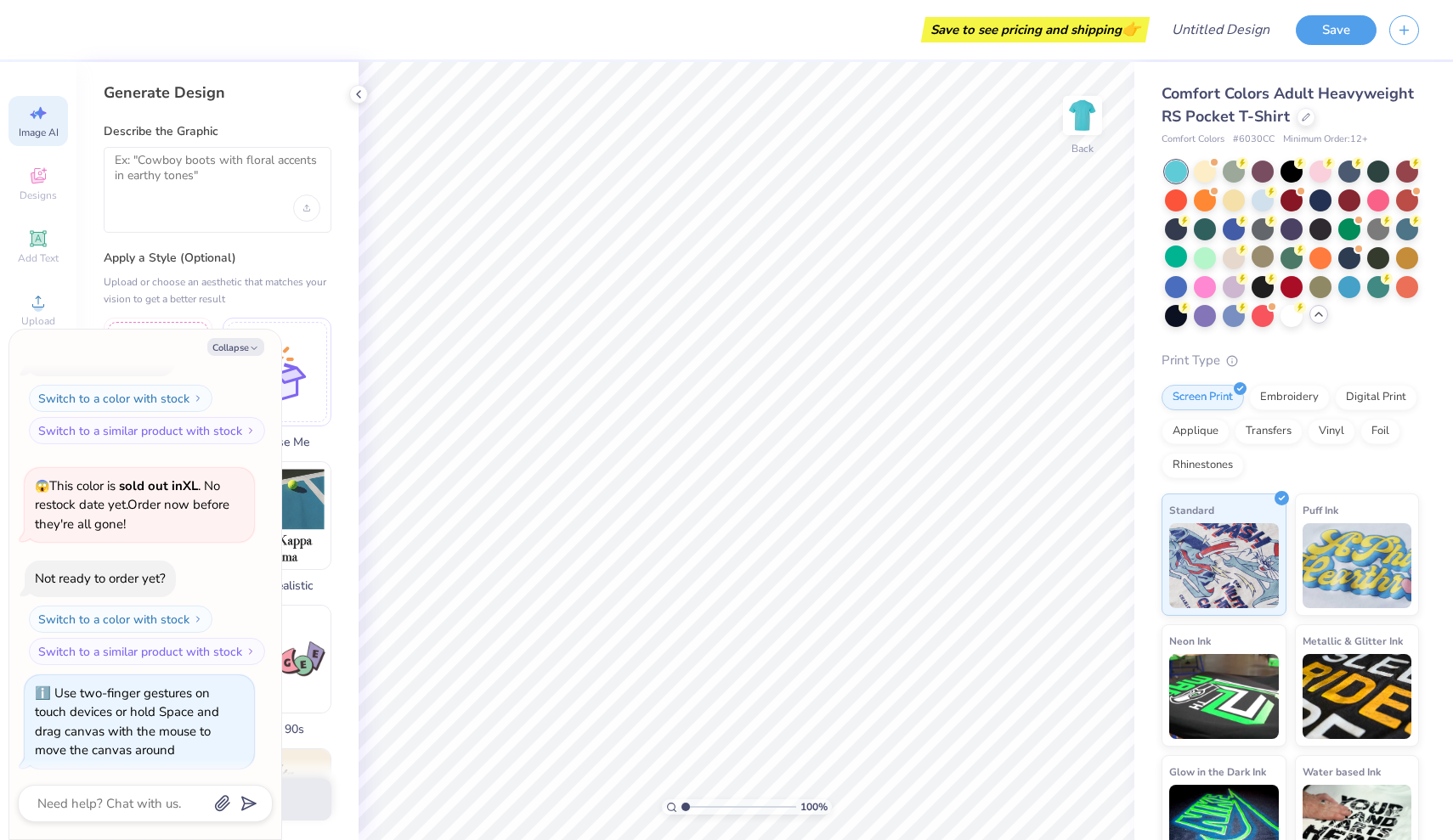
drag, startPoint x: 683, startPoint y: 809, endPoint x: 672, endPoint y: 809, distance: 11.0
type input "1"
click at [672, 809] on div "100 %" at bounding box center [747, 807] width 170 height 16
click at [254, 346] on icon "button" at bounding box center [254, 348] width 10 height 10
type textarea "x"
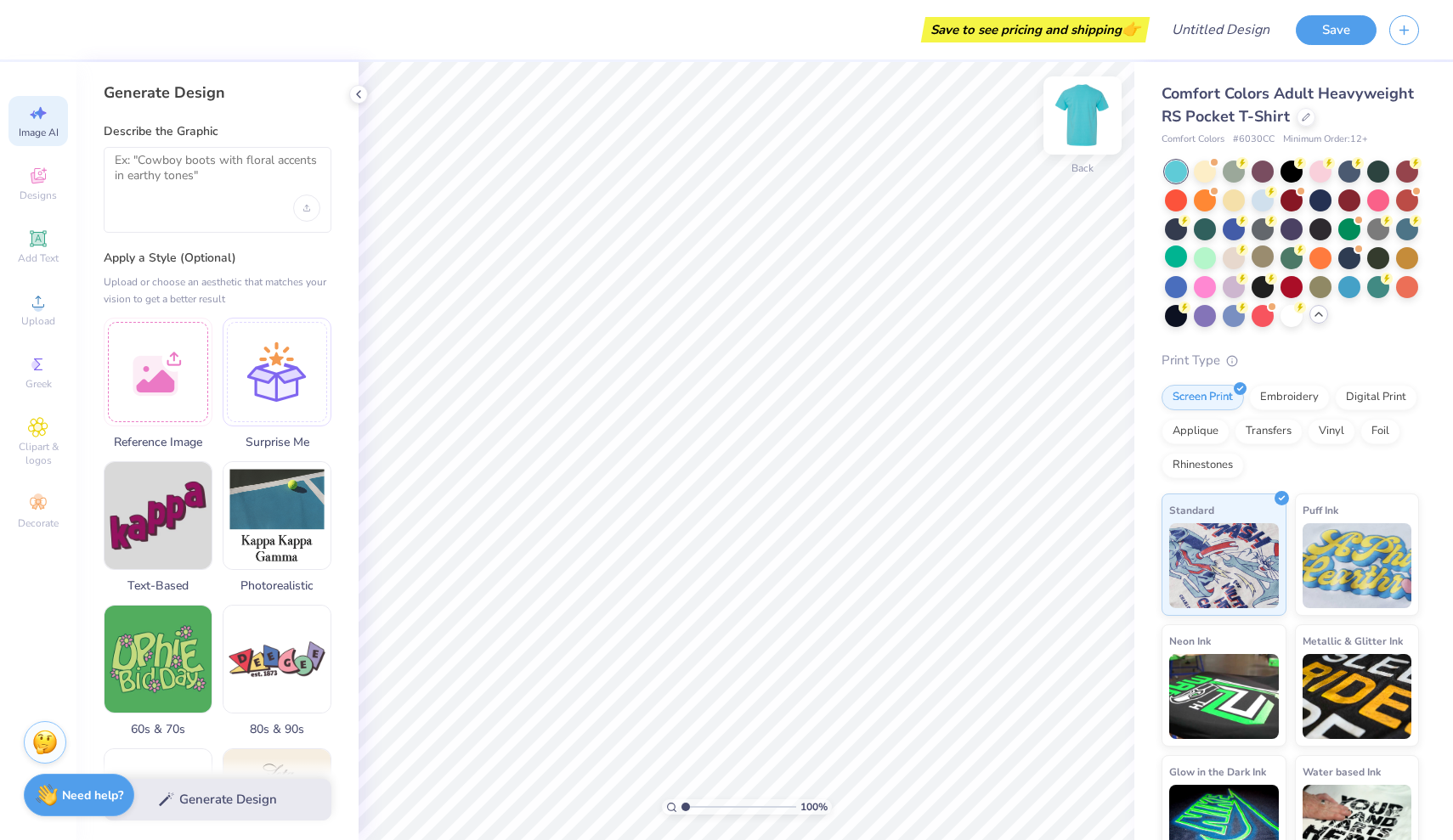
click at [1083, 147] on img at bounding box center [1082, 115] width 68 height 68
click at [178, 367] on div at bounding box center [157, 369] width 108 height 108
click at [150, 382] on div at bounding box center [157, 369] width 108 height 108
click at [196, 393] on img at bounding box center [158, 370] width 107 height 107
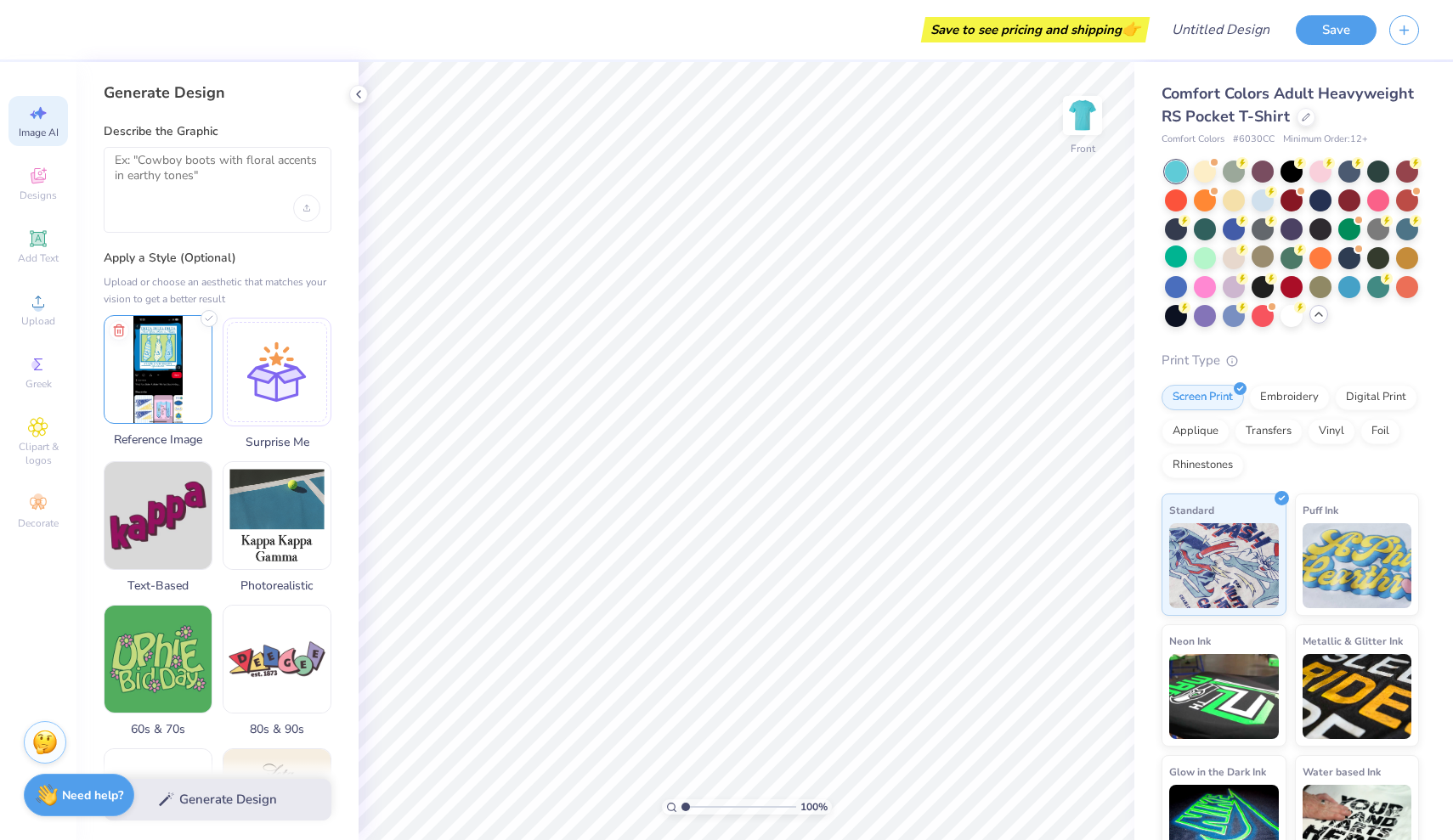
click at [196, 393] on img at bounding box center [158, 370] width 107 height 107
click at [1080, 129] on img at bounding box center [1082, 115] width 68 height 68
click at [1080, 129] on img at bounding box center [1083, 115] width 34 height 34
click at [203, 797] on div "Generate Design" at bounding box center [218, 799] width 282 height 82
click at [197, 798] on div "Generate Design" at bounding box center [218, 799] width 282 height 82
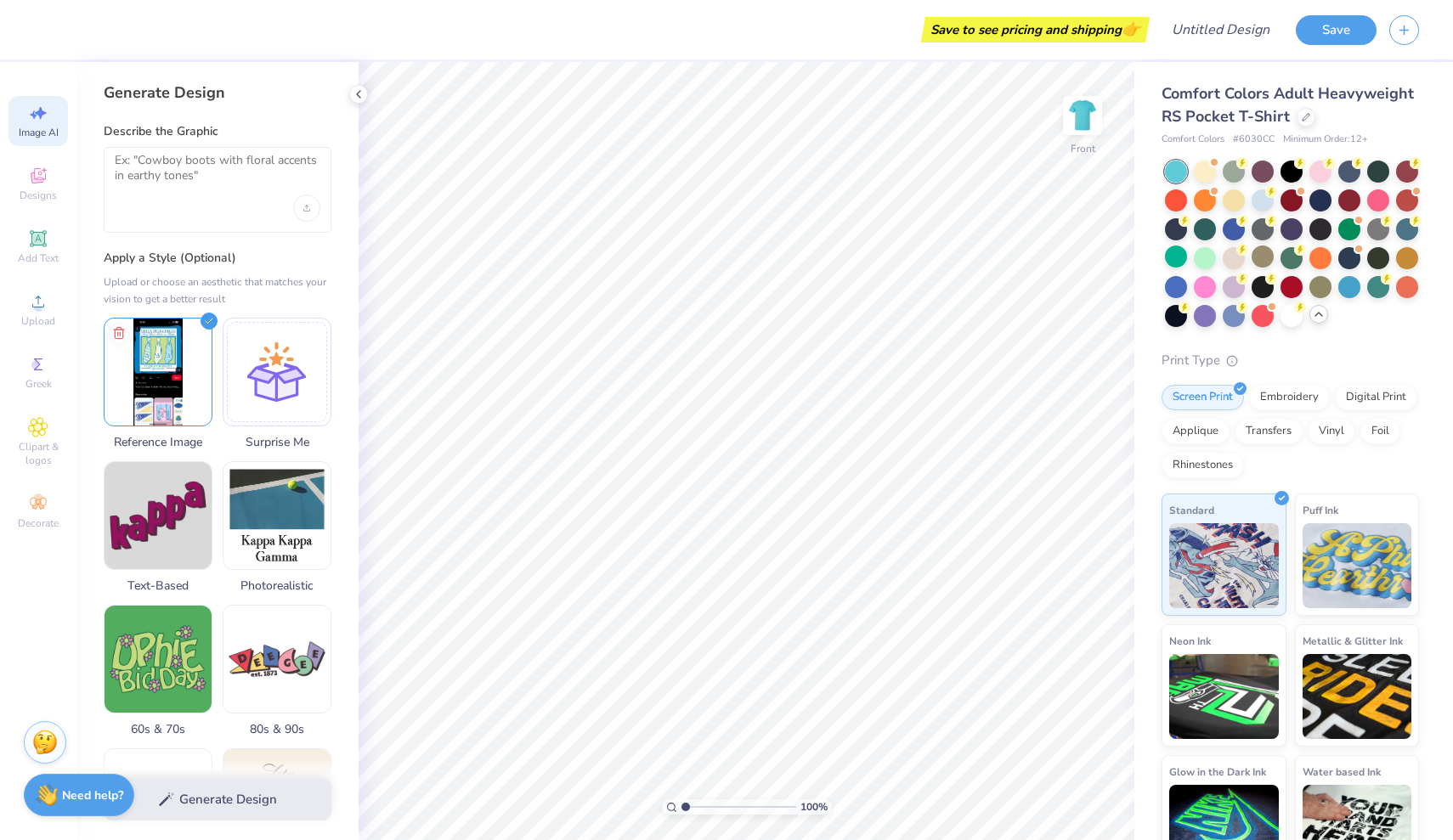
click at [197, 798] on div "Generate Design" at bounding box center [218, 799] width 282 height 82
click at [159, 394] on img at bounding box center [158, 370] width 107 height 107
click at [36, 301] on icon at bounding box center [38, 302] width 20 height 20
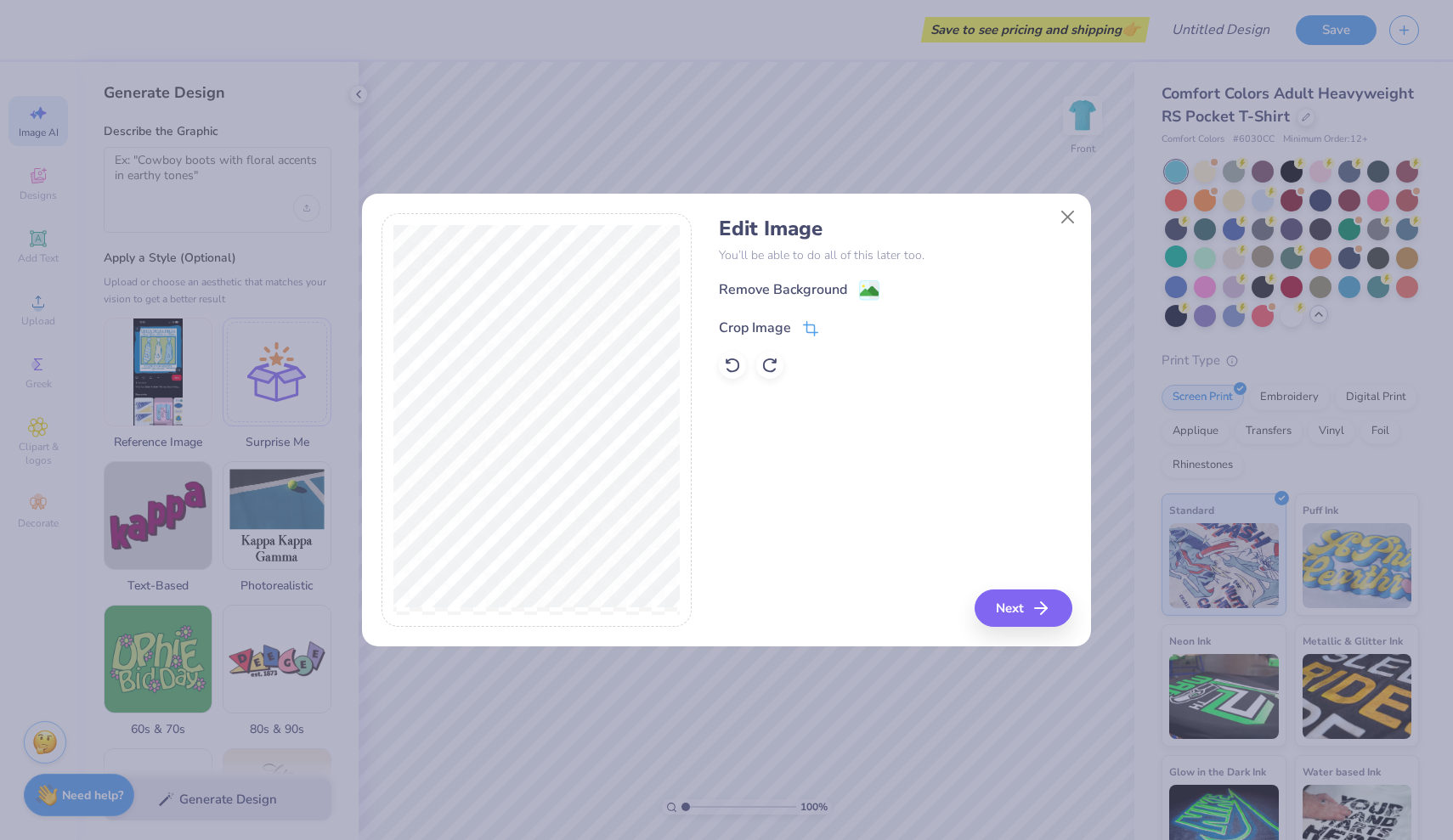
click at [762, 331] on div "Crop Image" at bounding box center [755, 328] width 72 height 20
click at [717, 532] on div "Edit Image You’ll be able to do all of this later too. Remove Background Crop I…" at bounding box center [727, 420] width 691 height 415
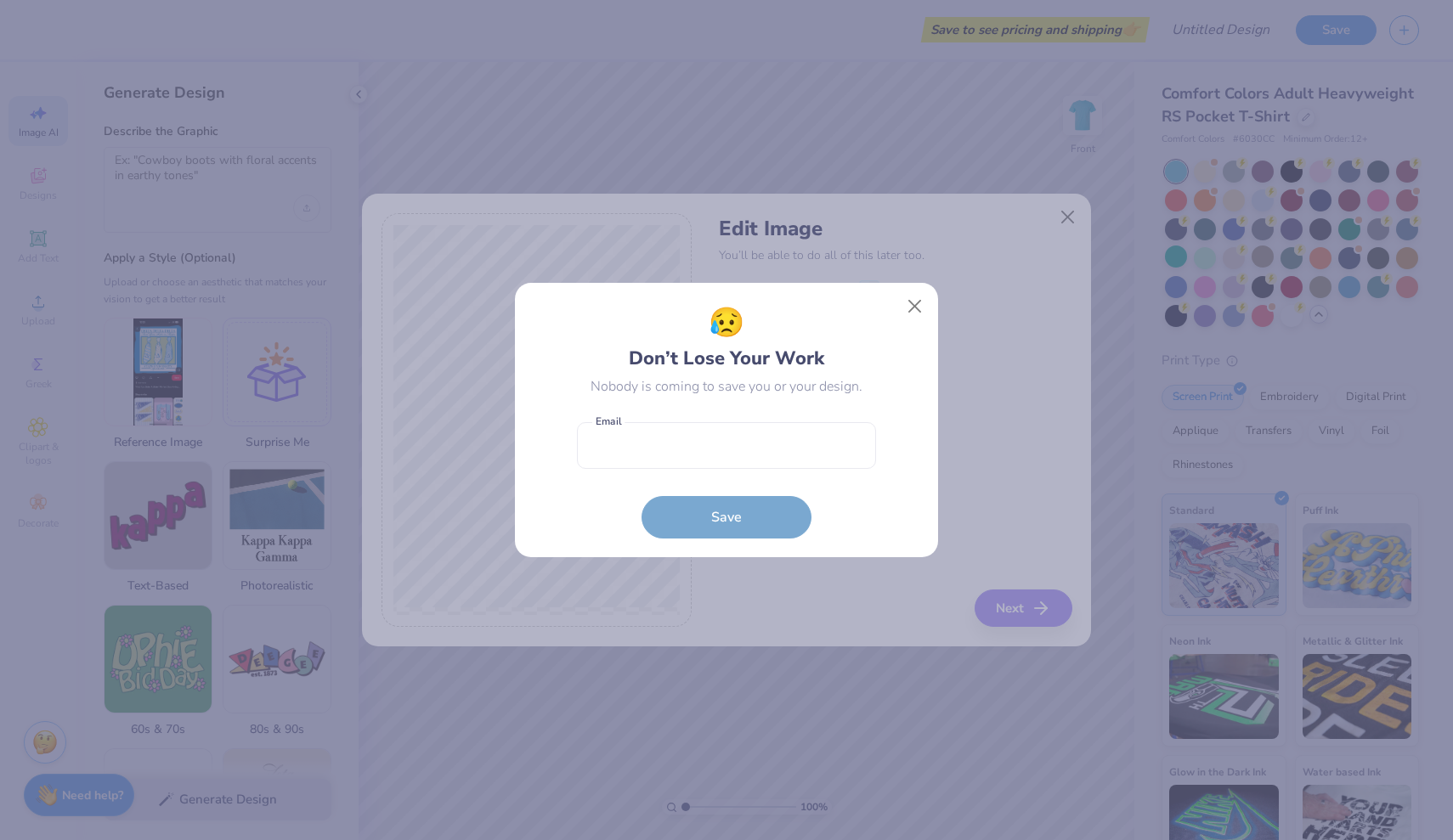
click at [541, 260] on body "Save to see pricing and shipping 👉 Design Title Save Image AI Designs Add Text …" at bounding box center [726, 420] width 1453 height 840
click at [772, 460] on input "email" at bounding box center [726, 445] width 299 height 46
type input "[EMAIL_ADDRESS][DOMAIN_NAME]"
click at [785, 519] on button "Save" at bounding box center [727, 513] width 170 height 43
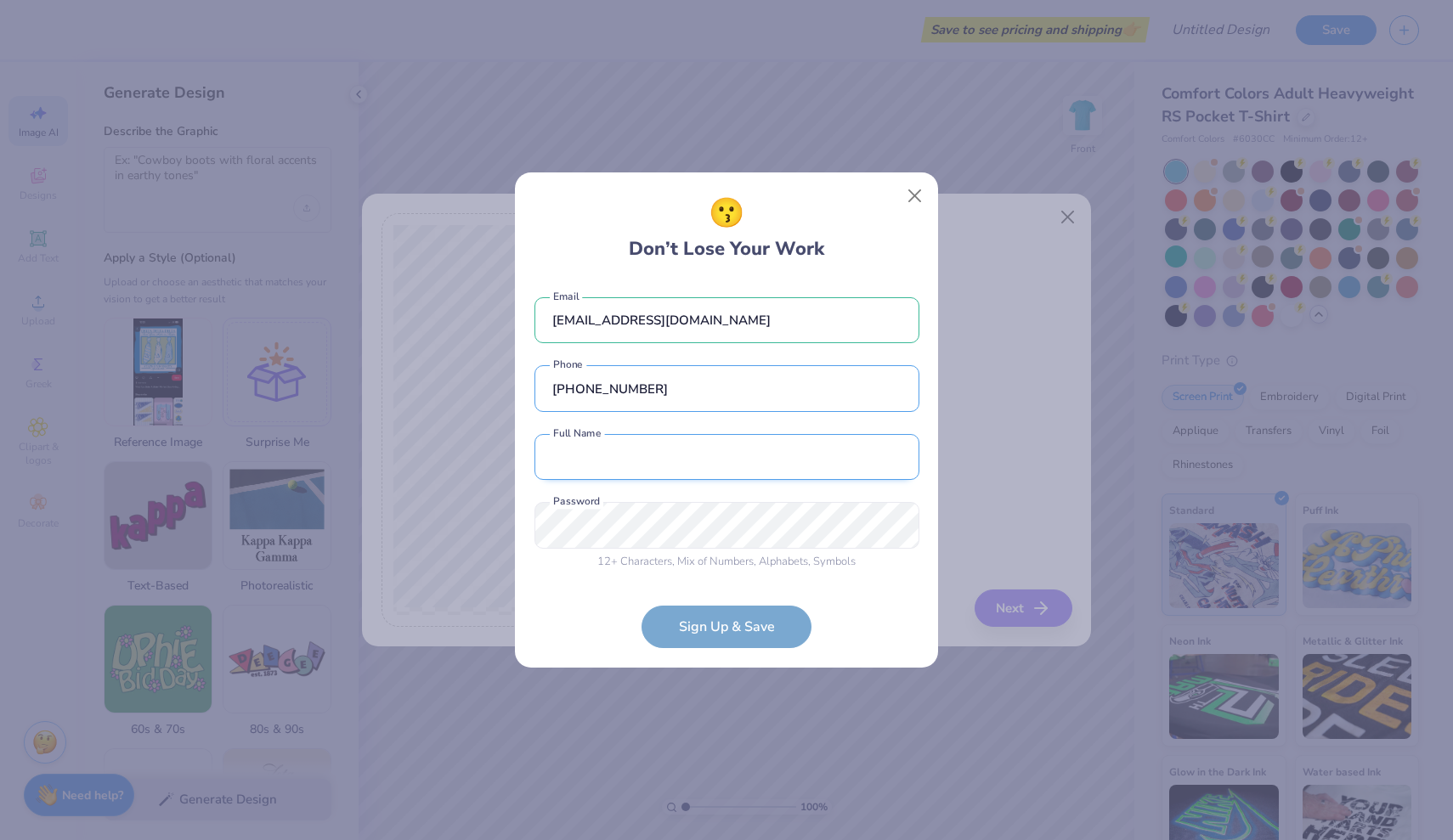
type input "[PHONE_NUMBER]"
type input "[PERSON_NAME]"
click at [581, 522] on div "12 + Characters , Mix of Numbers , Alphabets , Symbols Password is a required f…" at bounding box center [727, 535] width 385 height 68
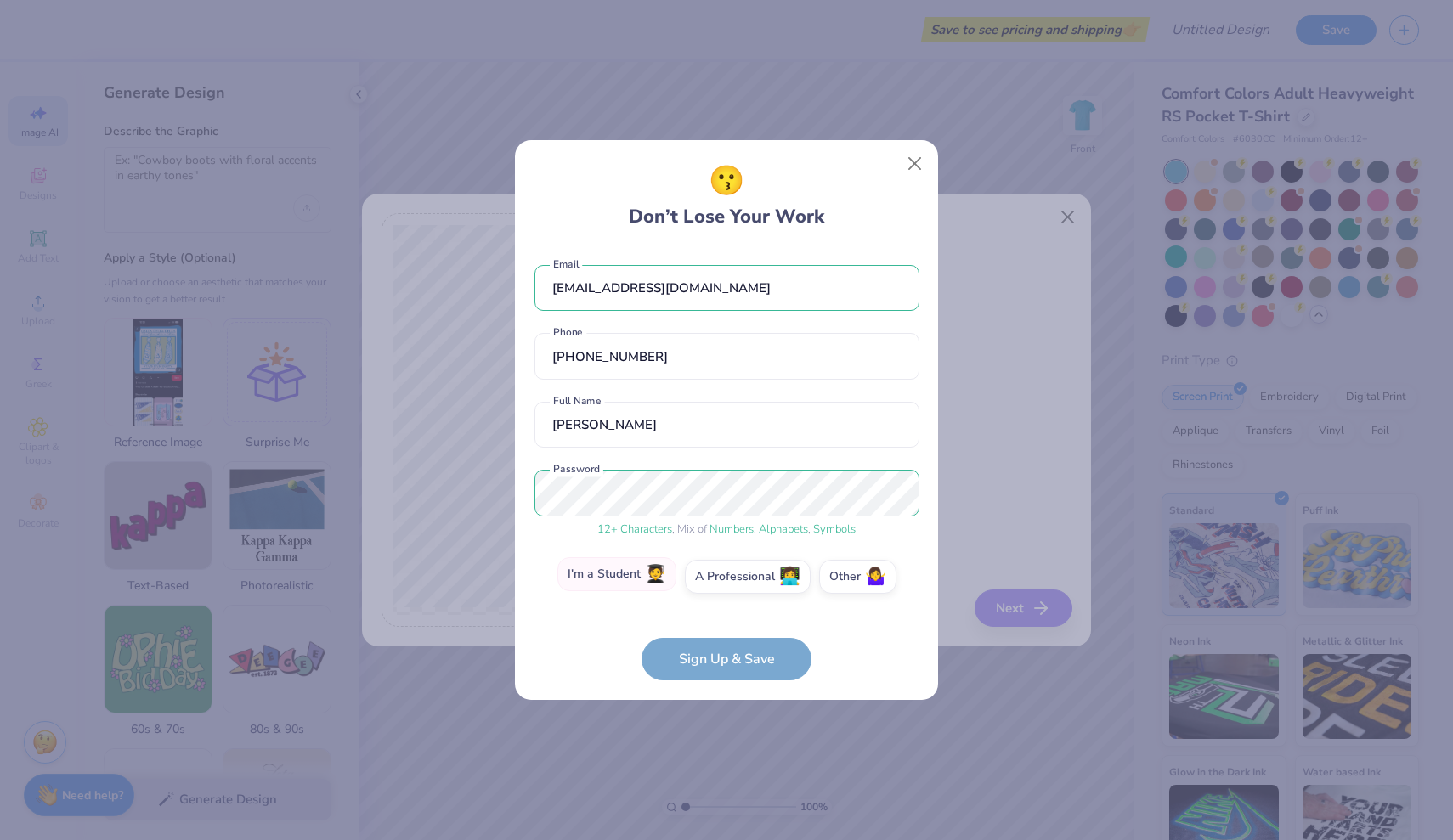
click at [645, 576] on label "I'm a Student 🧑‍🎓" at bounding box center [617, 574] width 119 height 34
click at [721, 576] on input "I'm a Student 🧑‍🎓" at bounding box center [727, 582] width 11 height 11
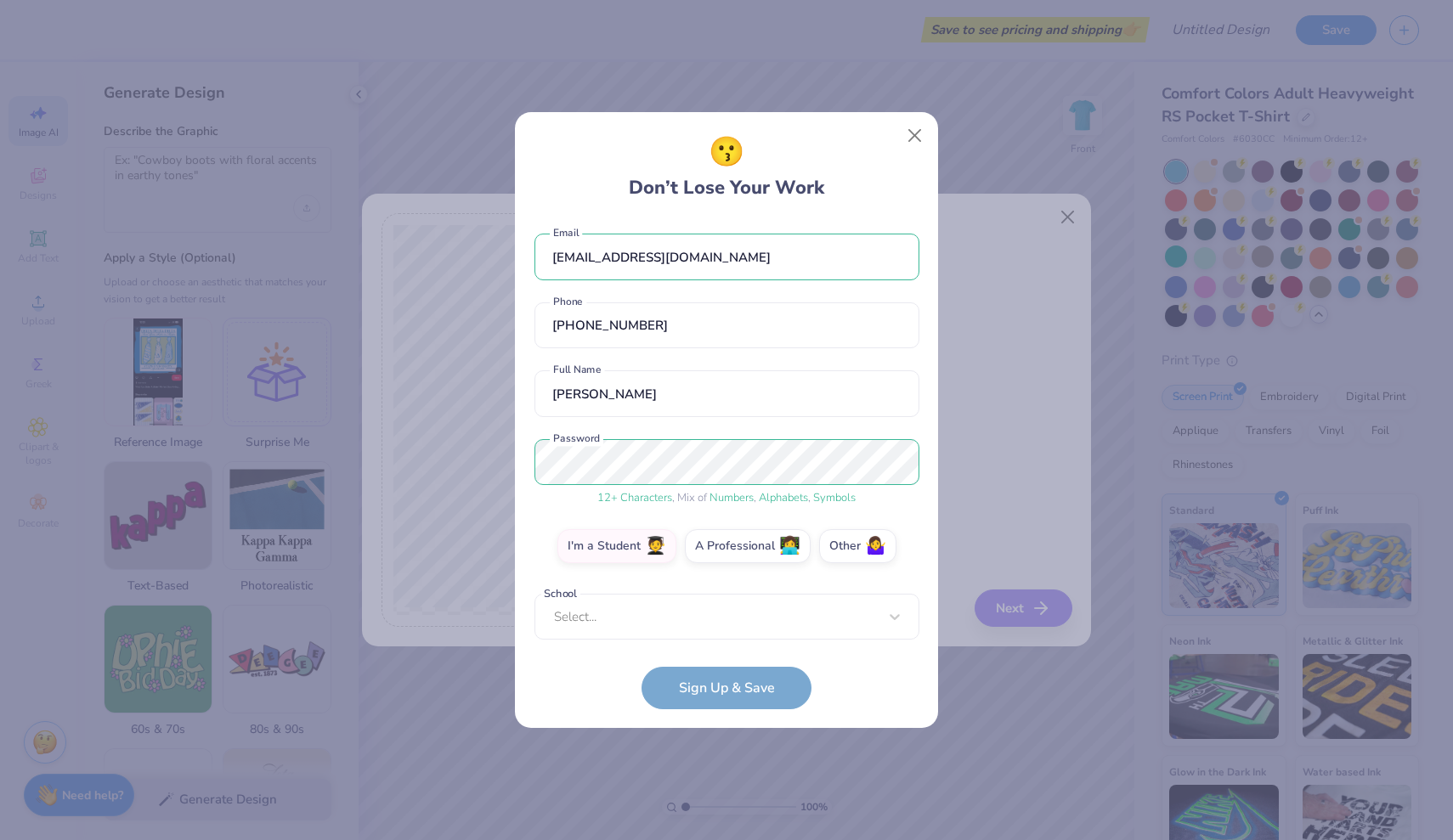
click at [705, 625] on div "[EMAIL_ADDRESS][DOMAIN_NAME] Email [PHONE_NUMBER] Phone [PERSON_NAME] Full Name…" at bounding box center [727, 430] width 385 height 420
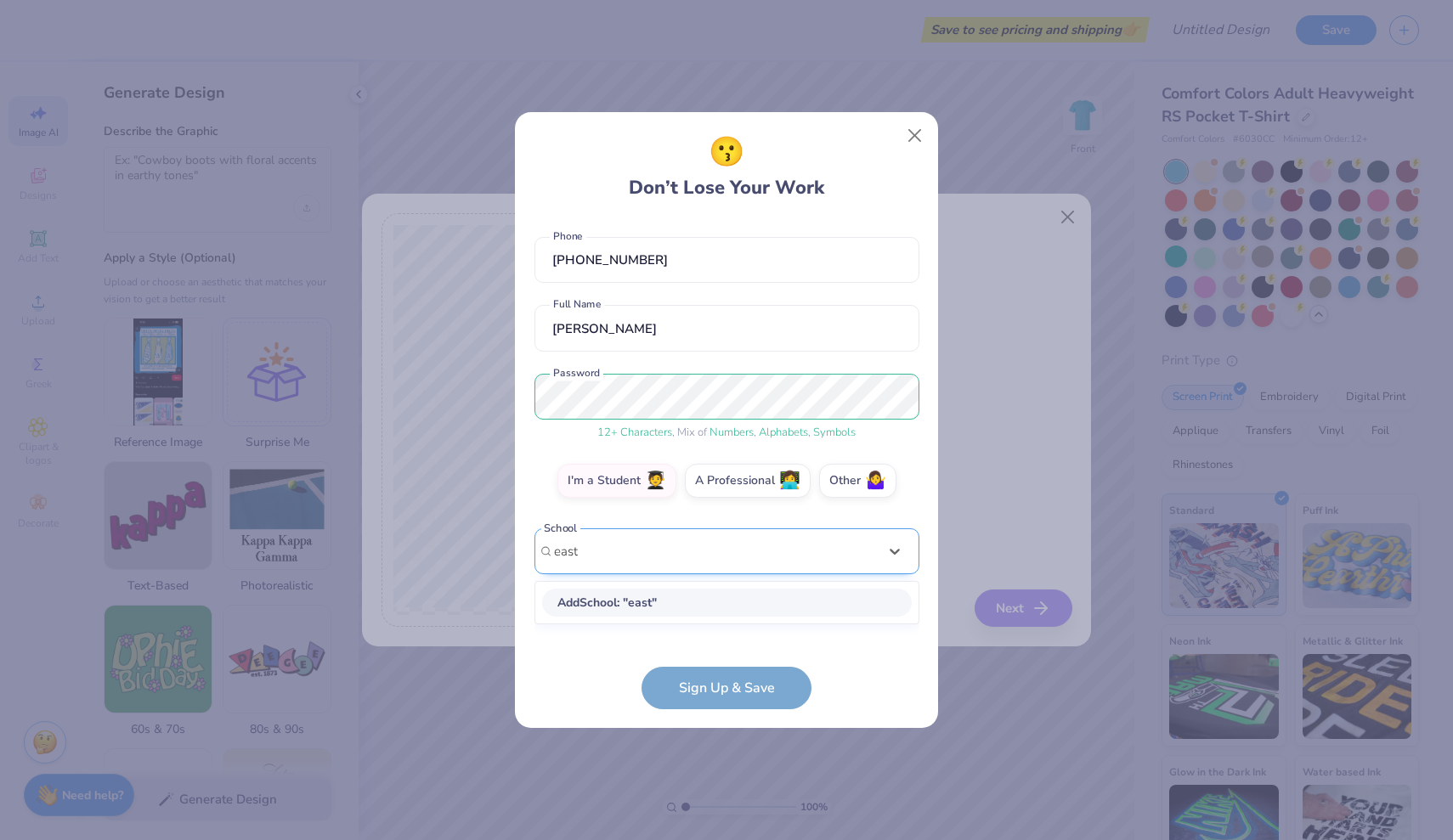
scroll to position [0, 0]
type input "east ca"
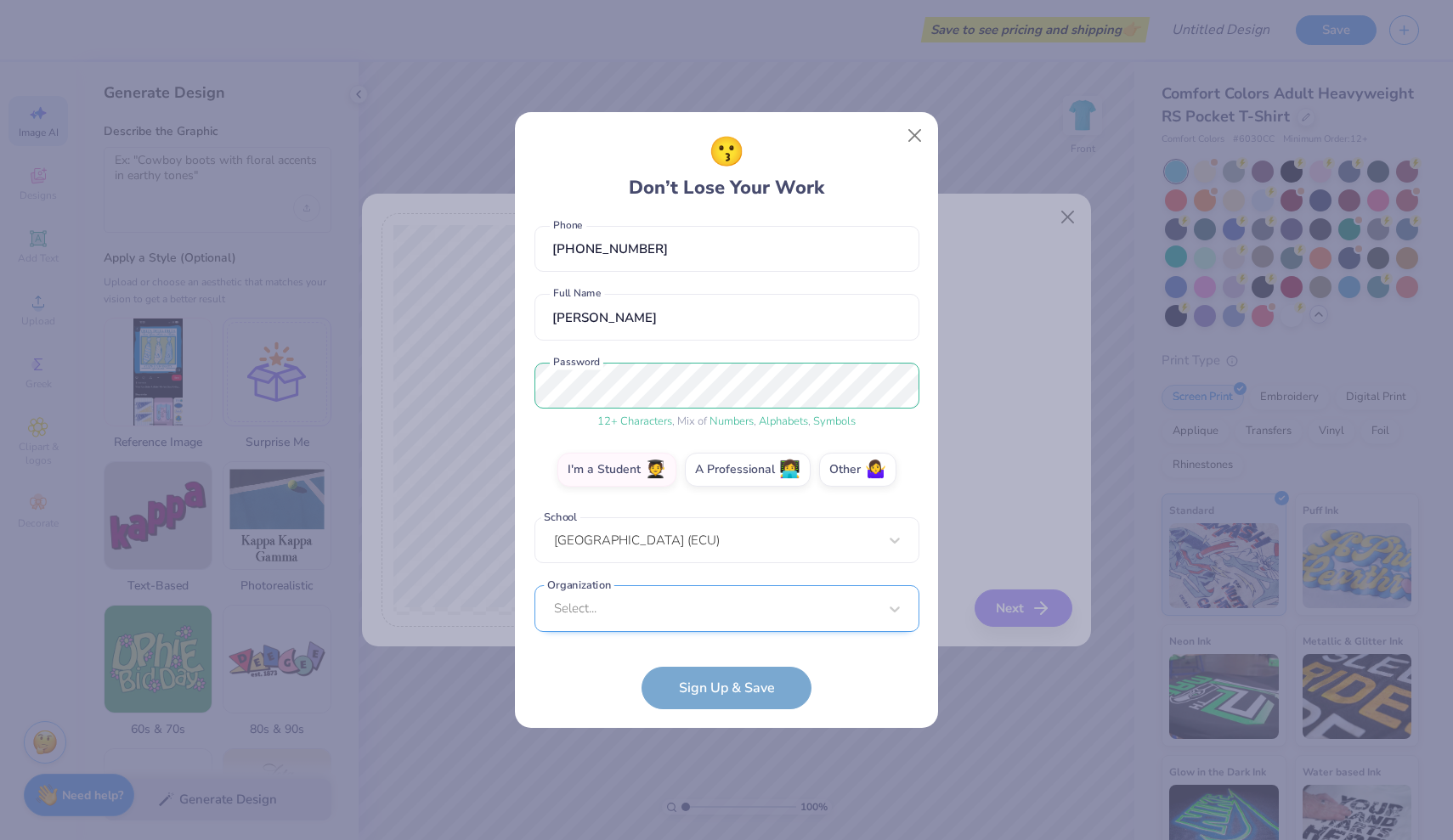
scroll to position [334, 0]
click at [707, 620] on div "Select..." at bounding box center [727, 608] width 385 height 46
click at [561, 319] on div "[EMAIL_ADDRESS][DOMAIN_NAME] Email [PHONE_NUMBER] Phone [PERSON_NAME] Full Name…" at bounding box center [727, 430] width 385 height 420
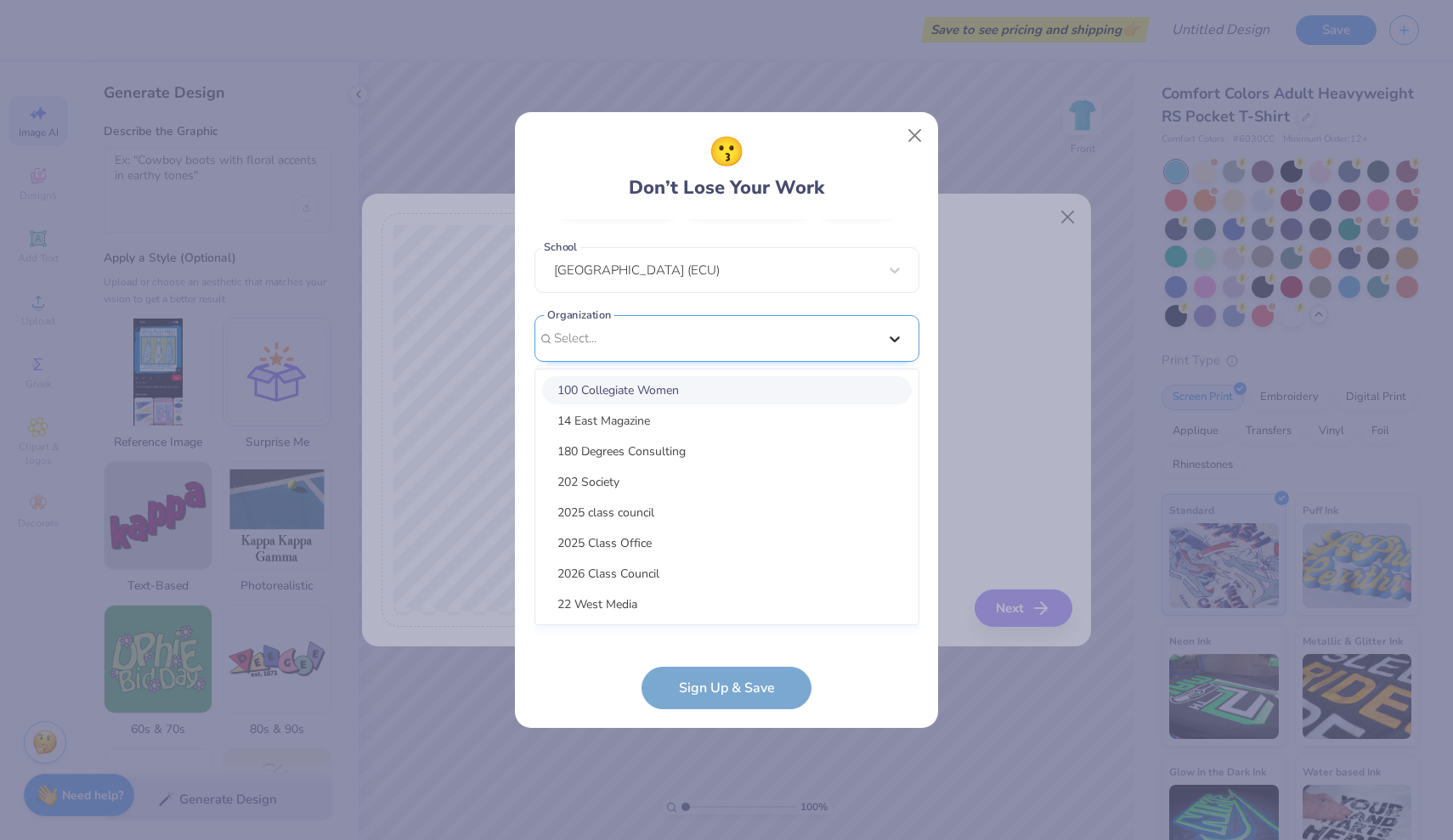
click at [899, 608] on div "option focused, 1 of 75. 75 results available. Use Up and Down to choose option…" at bounding box center [727, 470] width 385 height 310
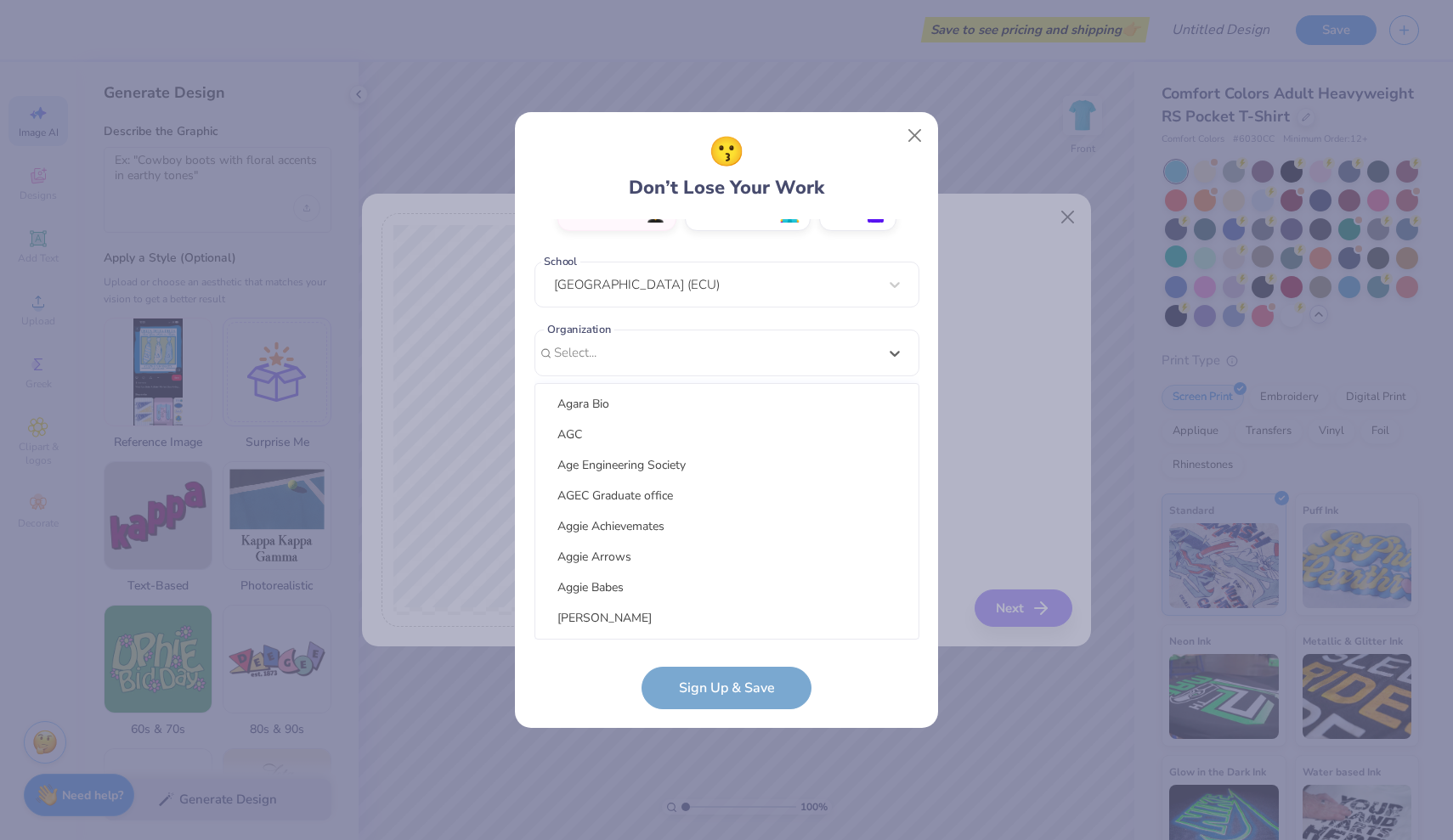
scroll to position [0, 0]
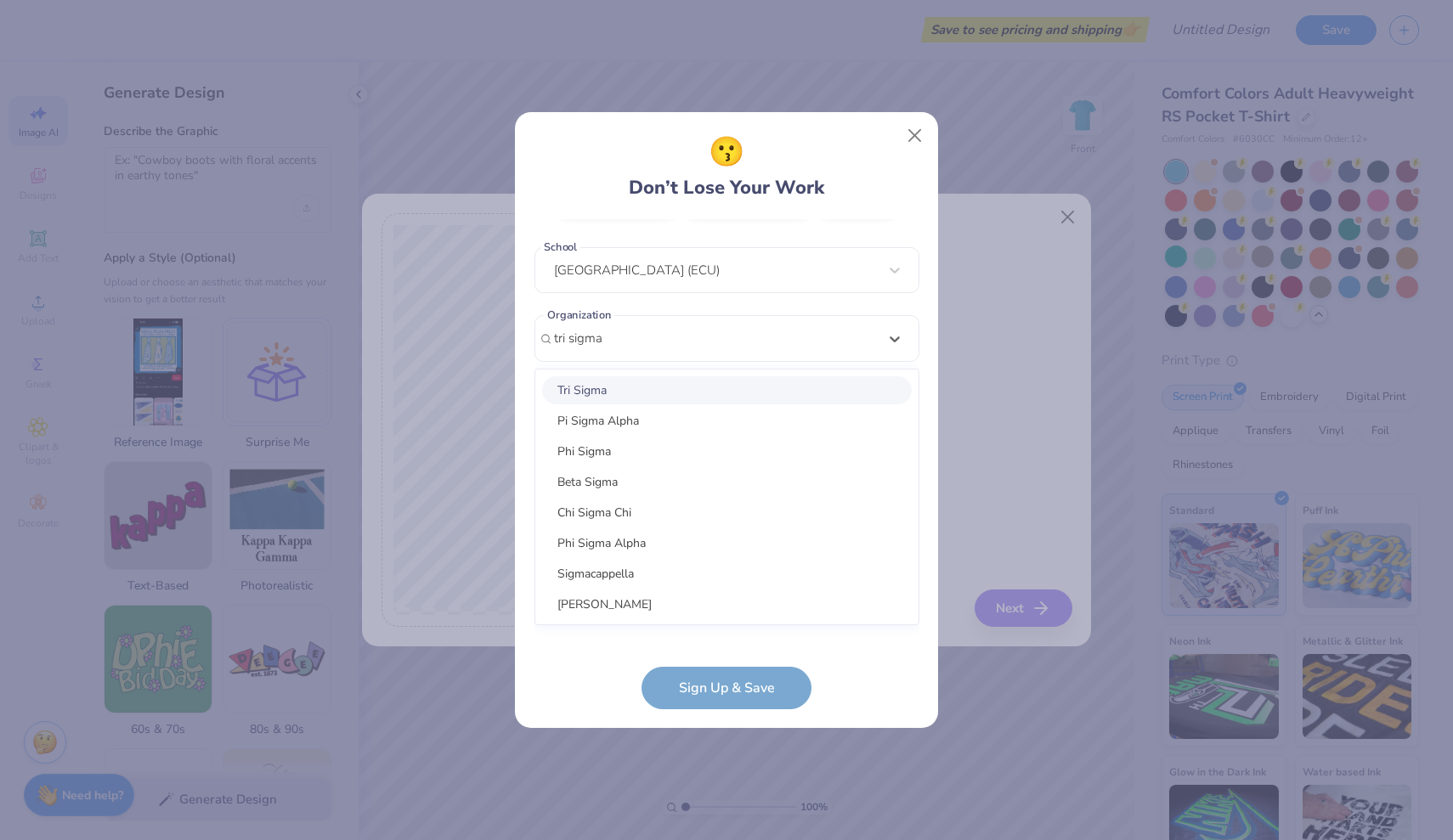
click at [606, 389] on div "Tri Sigma" at bounding box center [726, 390] width 370 height 28
type input "tri sigma"
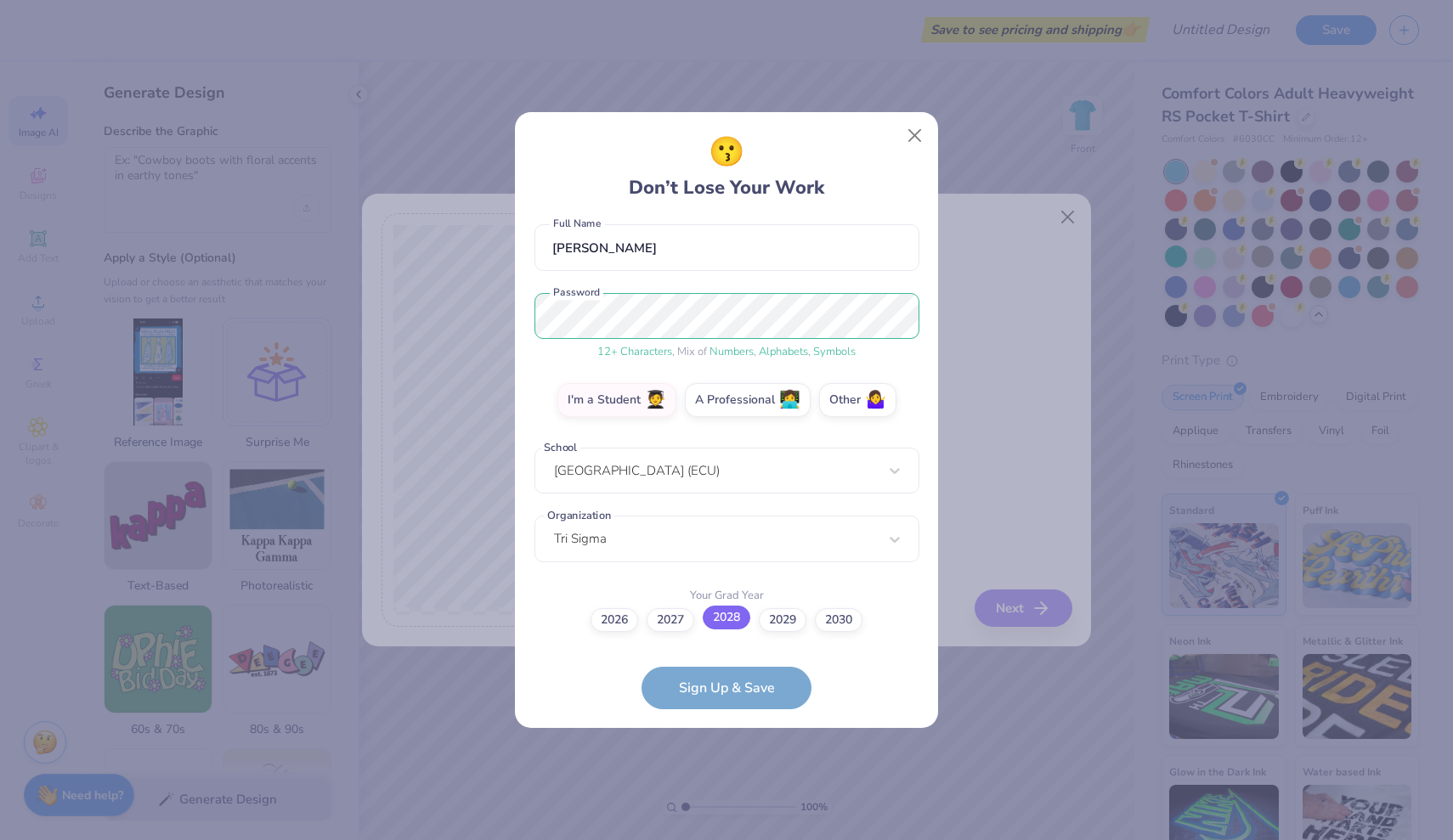
click at [734, 619] on label "2028" at bounding box center [726, 618] width 47 height 24
click at [733, 764] on input "2028" at bounding box center [727, 770] width 11 height 11
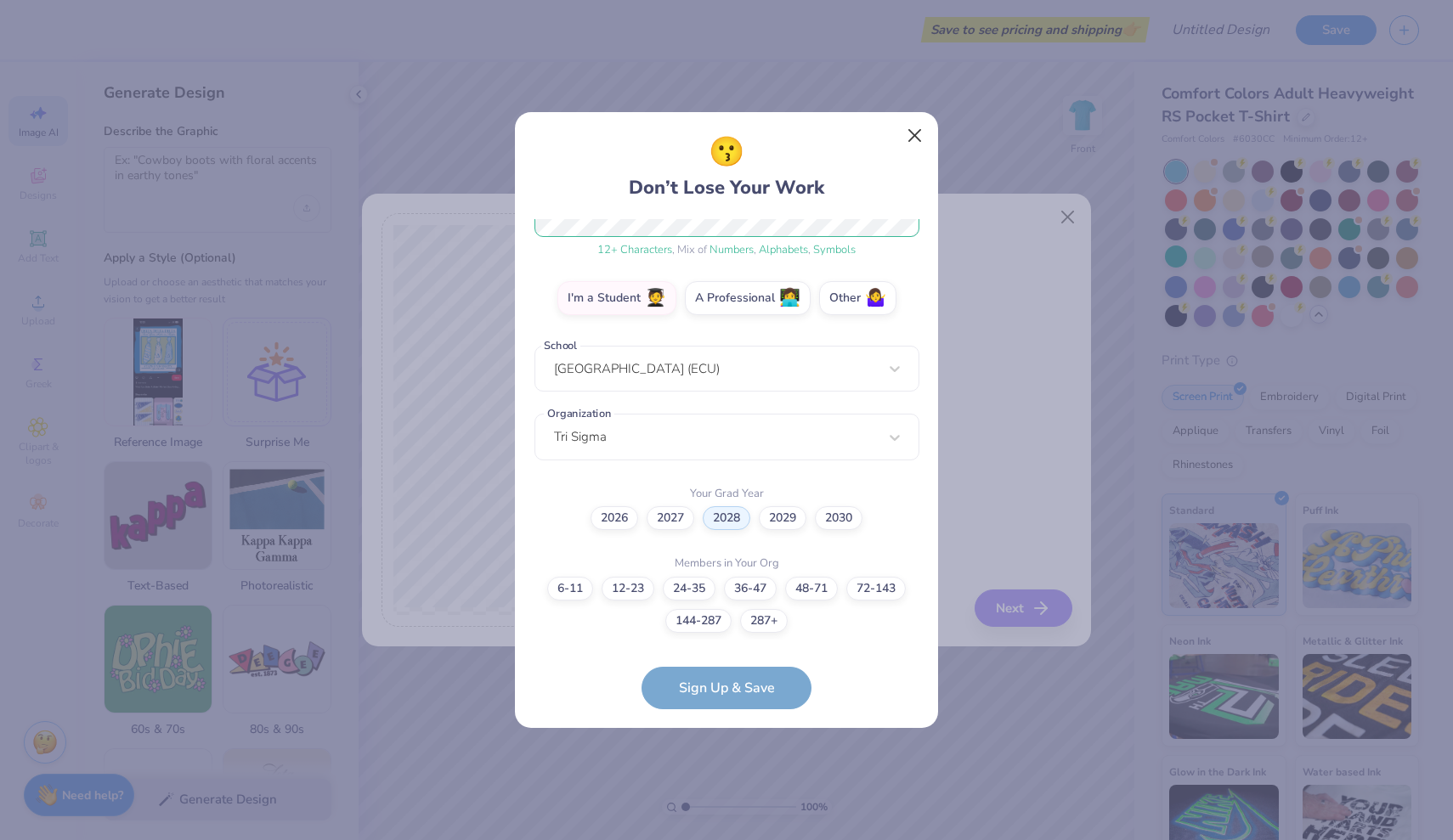
click at [921, 135] on button "Close" at bounding box center [915, 135] width 32 height 32
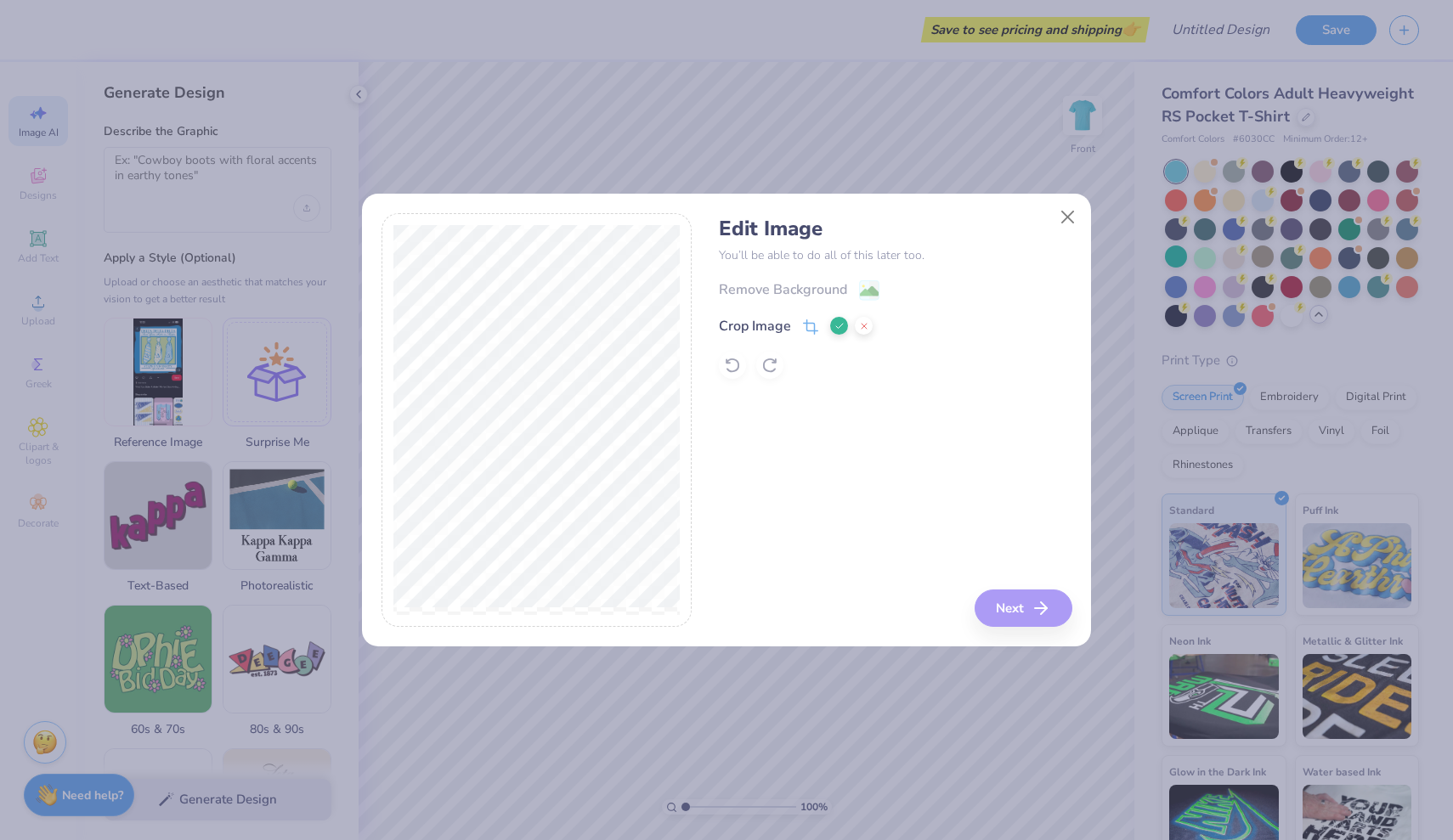
click at [795, 414] on div "Edit Image You’ll be able to do all of this later too. Remove Background Crop I…" at bounding box center [895, 420] width 353 height 415
click at [837, 326] on icon at bounding box center [839, 326] width 10 height 10
click at [1004, 604] on button "Next" at bounding box center [1026, 608] width 98 height 37
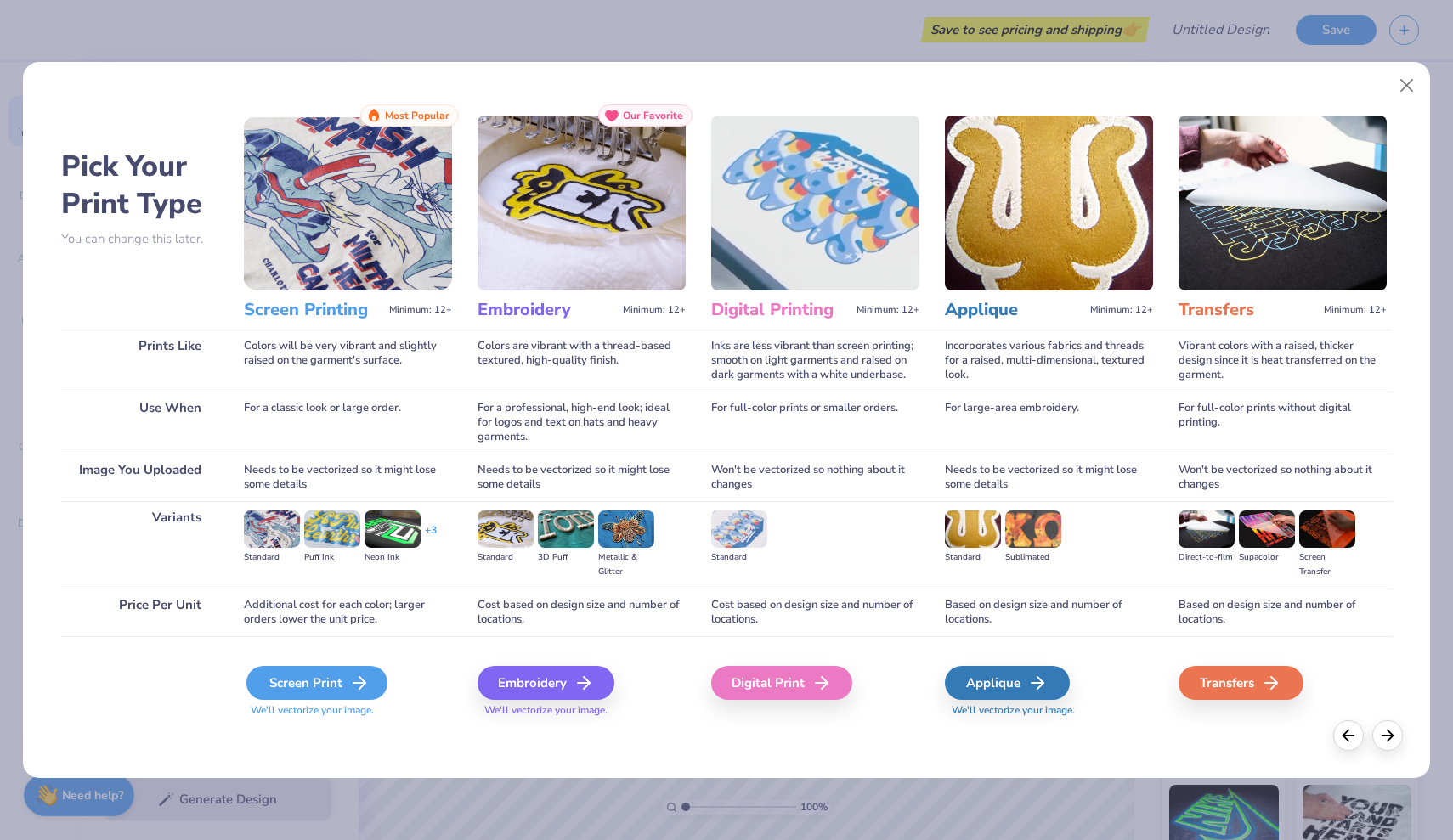
click at [348, 671] on div "Screen Print" at bounding box center [317, 683] width 141 height 34
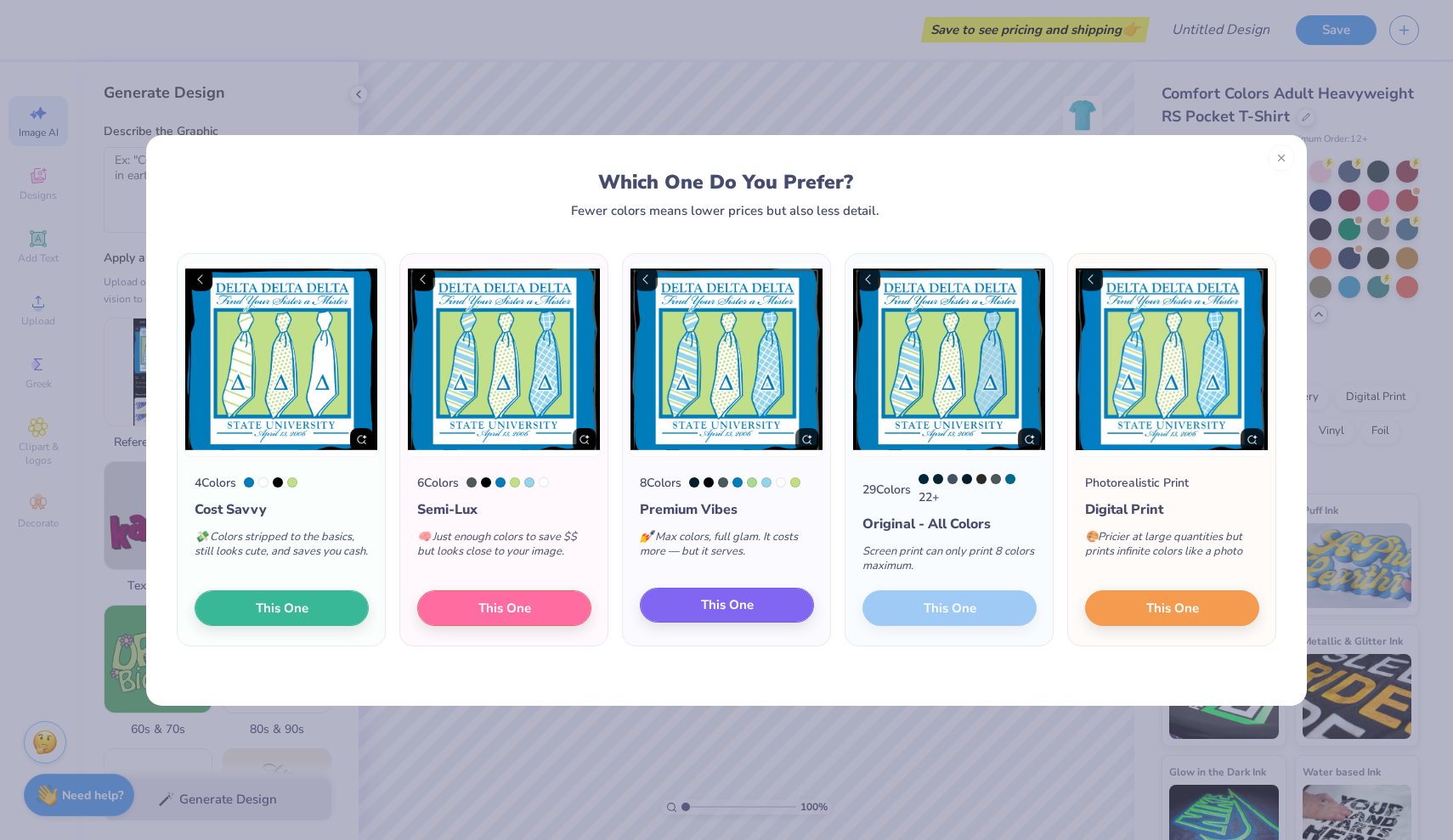
click at [723, 611] on span "This One" at bounding box center [727, 605] width 53 height 19
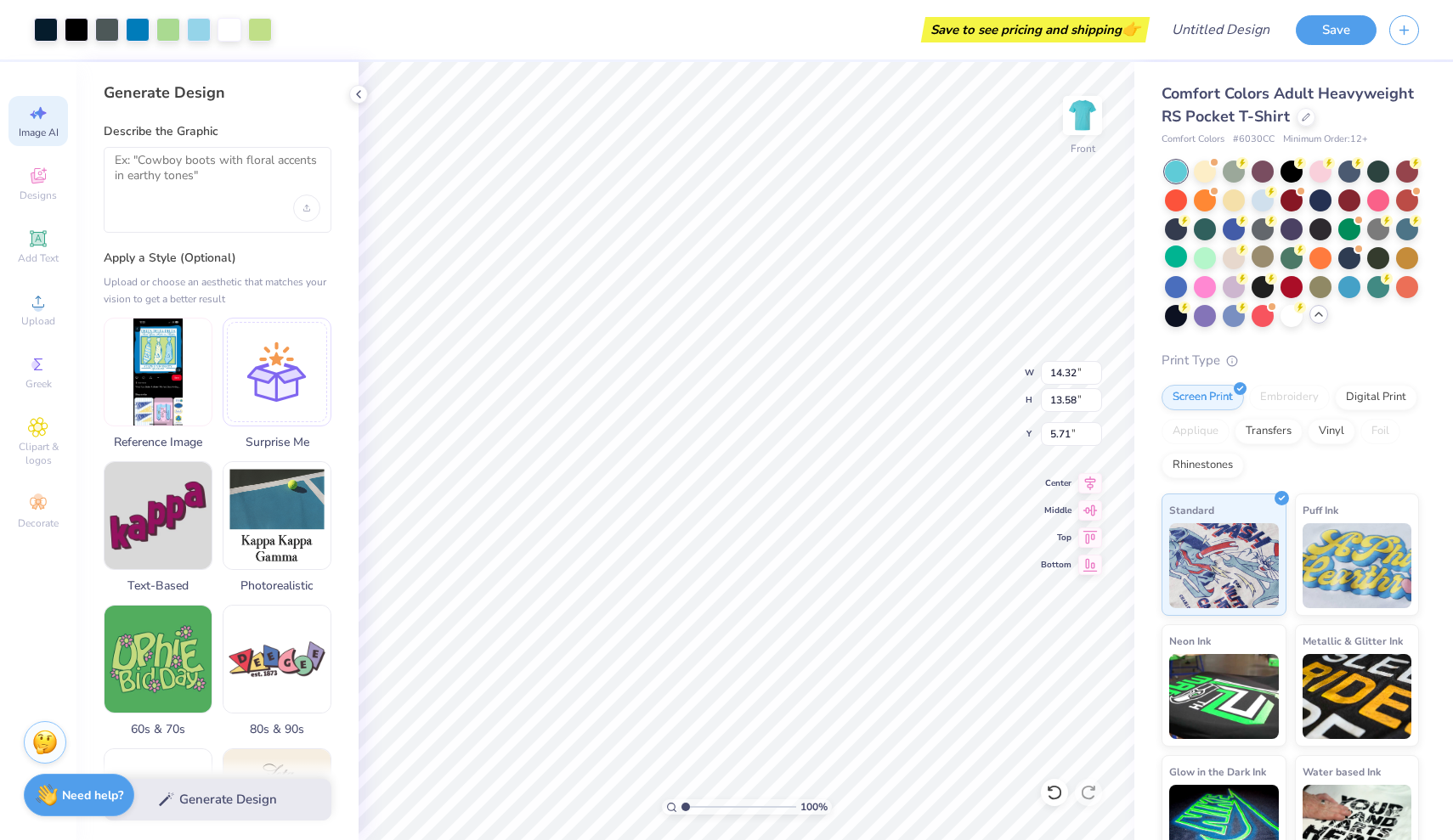
type input "6.64"
